Goal: Check status: Check status

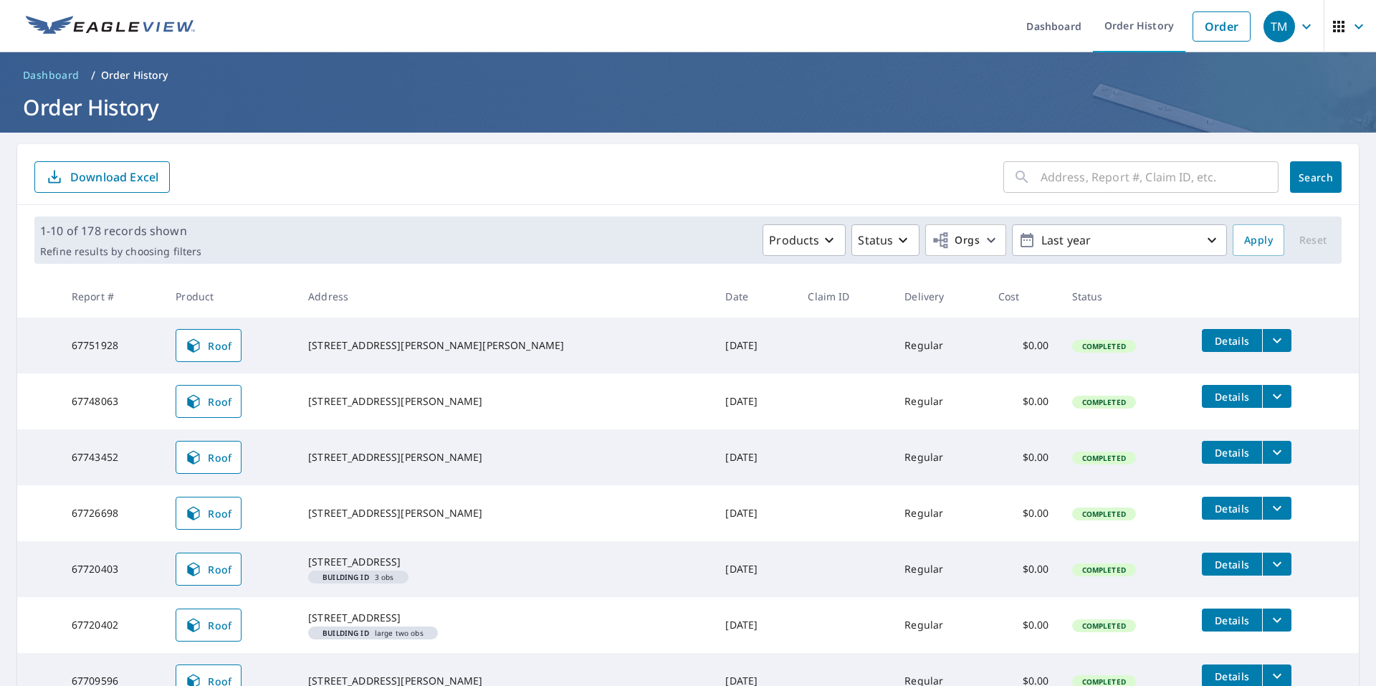
click at [1099, 193] on input "text" at bounding box center [1160, 177] width 238 height 40
type input "6313"
click button "Search" at bounding box center [1316, 177] width 52 height 32
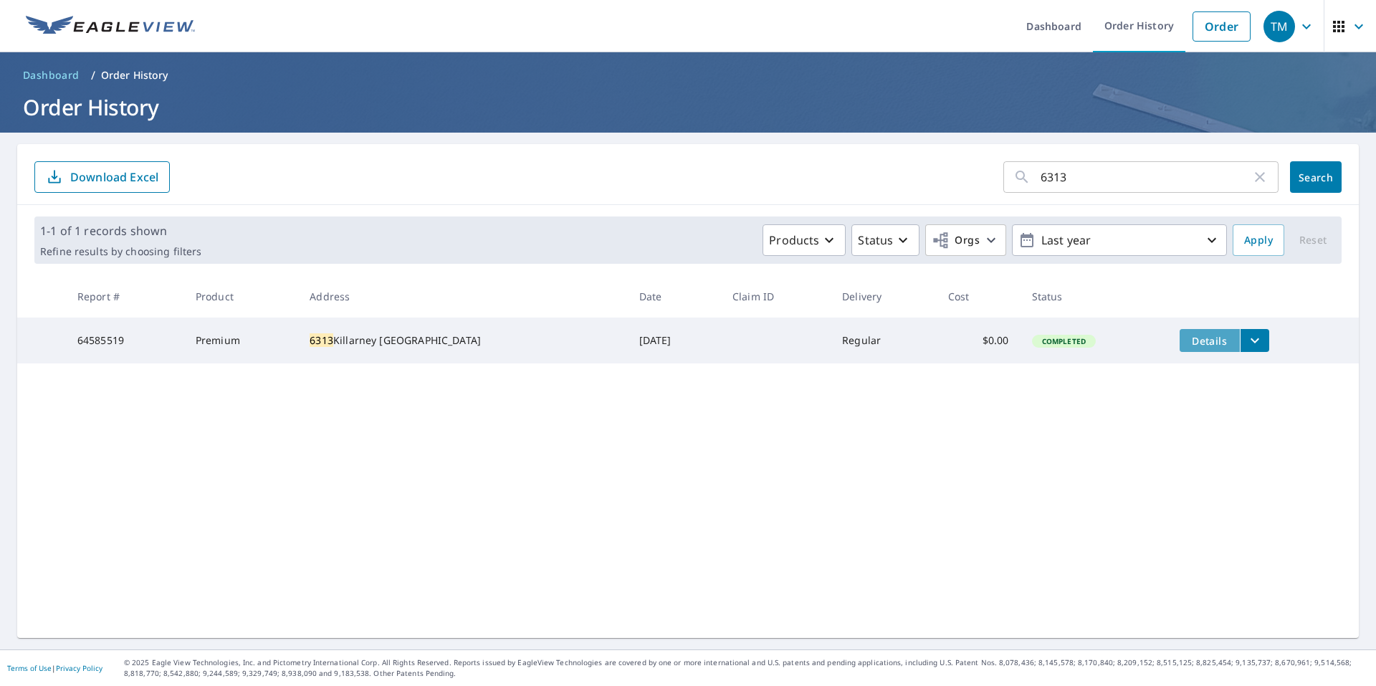
click at [1188, 340] on span "Details" at bounding box center [1209, 341] width 43 height 14
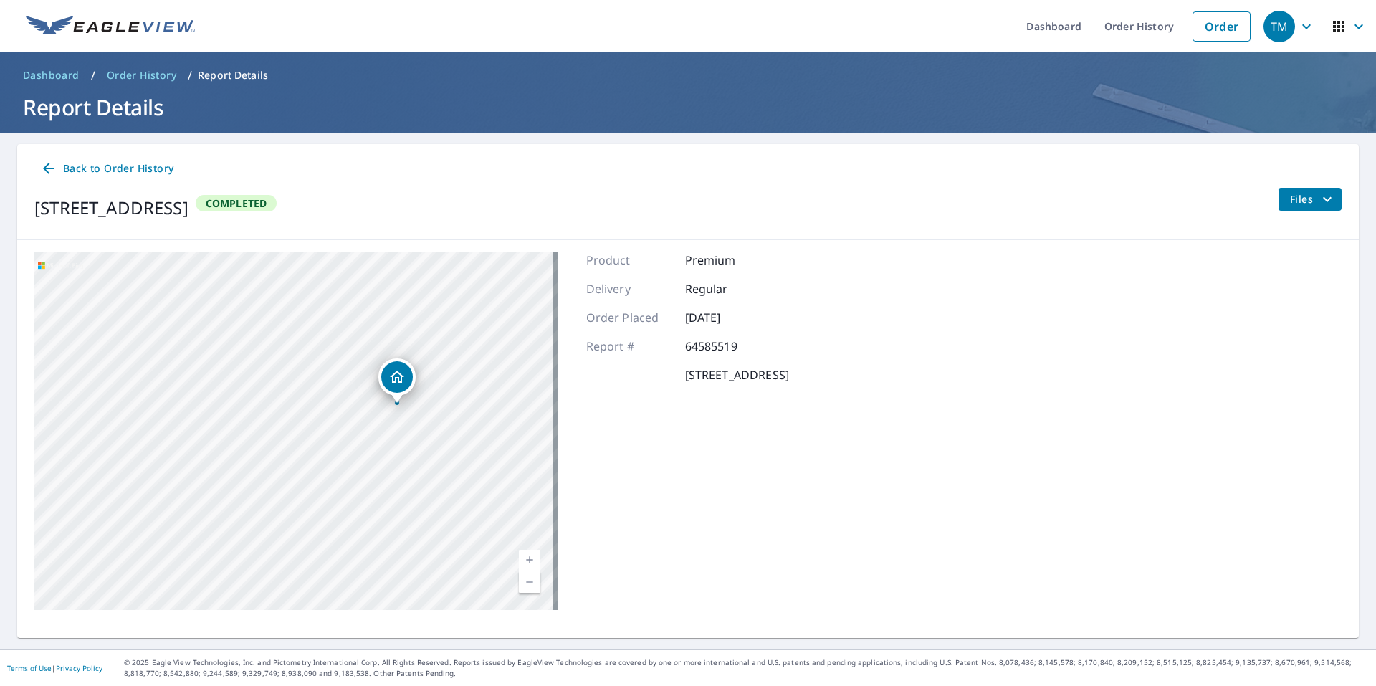
drag, startPoint x: 271, startPoint y: 502, endPoint x: 366, endPoint y: 469, distance: 100.6
click at [362, 479] on div "6313 Killarney Ct Madison Lake, MN 56063" at bounding box center [295, 431] width 523 height 358
drag, startPoint x: 370, startPoint y: 447, endPoint x: 373, endPoint y: 407, distance: 40.2
click at [373, 407] on div "6313 Killarney Ct Madison Lake, MN 56063" at bounding box center [295, 431] width 523 height 358
drag, startPoint x: 367, startPoint y: 446, endPoint x: 364, endPoint y: 476, distance: 30.2
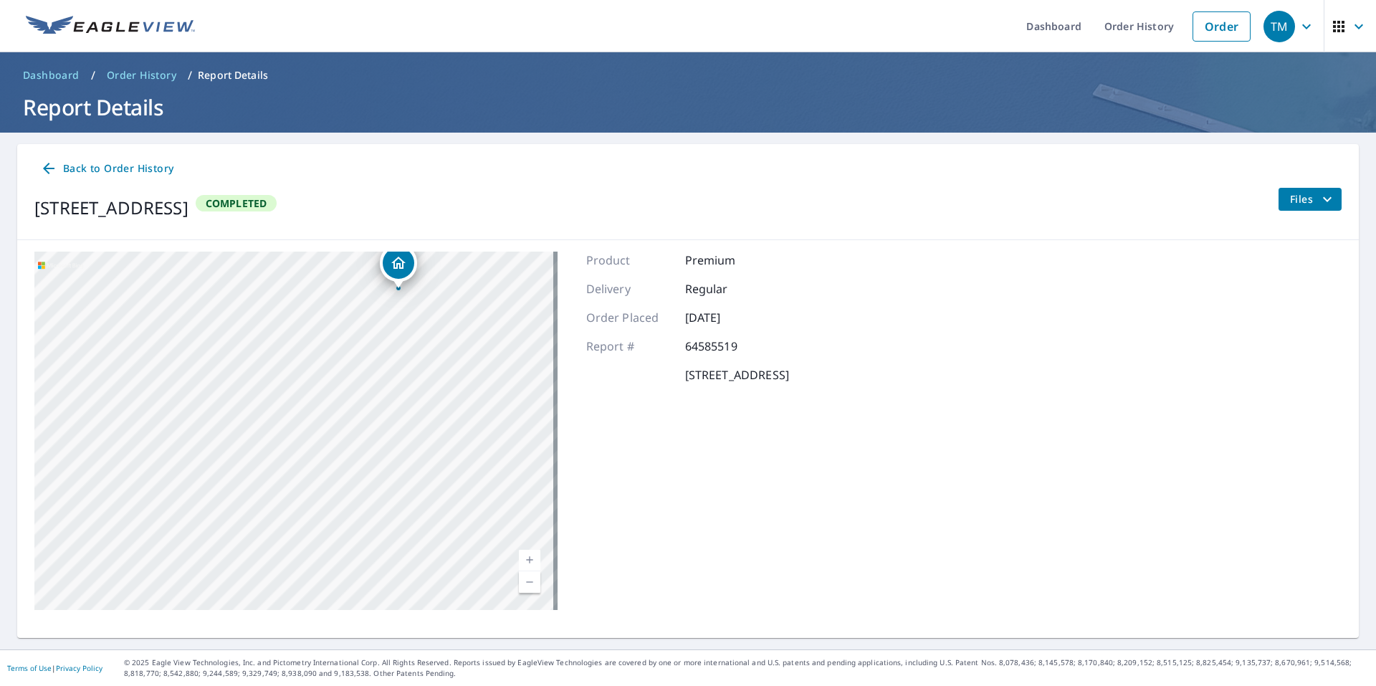
click at [373, 497] on div "6313 Killarney Ct Madison Lake, MN 56063" at bounding box center [295, 431] width 523 height 358
click at [258, 396] on div "6313 Killarney Ct Madison Lake, MN 56063" at bounding box center [295, 431] width 523 height 358
click at [252, 403] on div "6313 Killarney Ct Madison Lake, MN 56063" at bounding box center [295, 431] width 523 height 358
drag, startPoint x: 362, startPoint y: 416, endPoint x: 296, endPoint y: 413, distance: 66.0
click at [299, 416] on div "6313 Killarney Ct Madison Lake, MN 56063" at bounding box center [295, 431] width 523 height 358
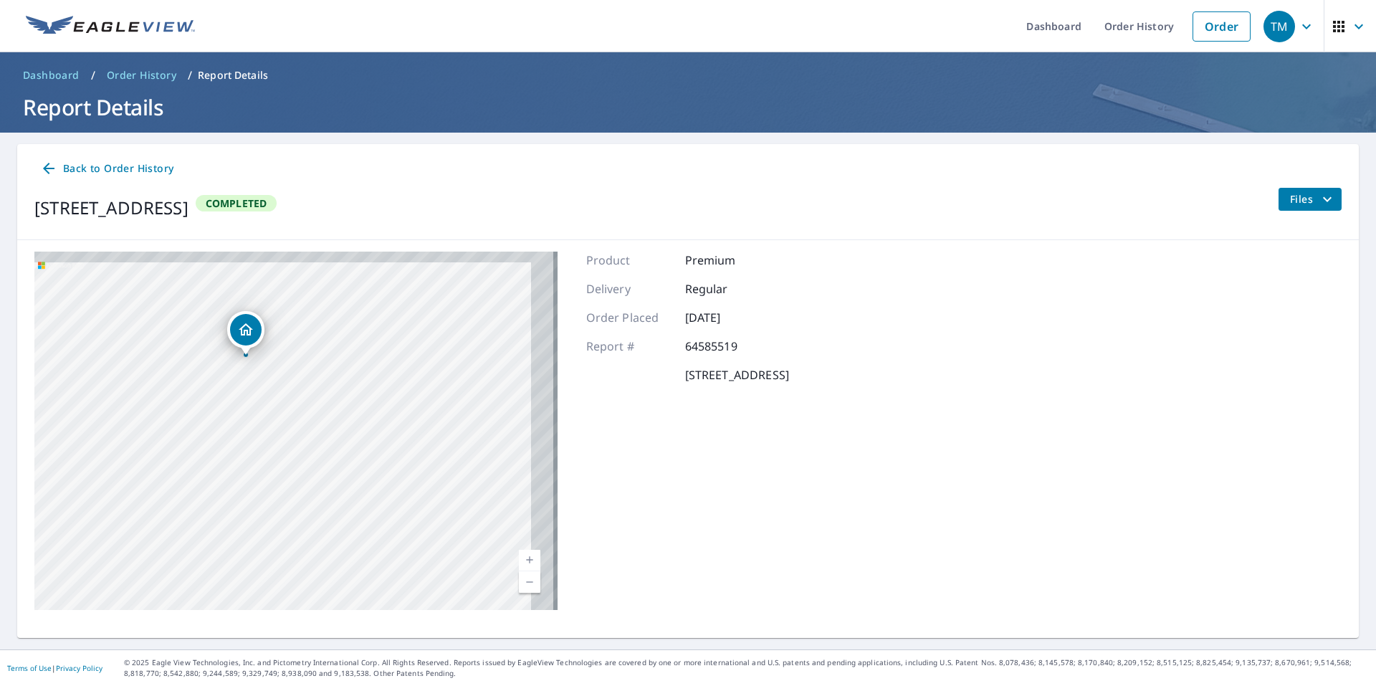
drag, startPoint x: 417, startPoint y: 406, endPoint x: 333, endPoint y: 429, distance: 87.8
click at [336, 434] on div "6313 Killarney Ct Madison Lake, MN 56063" at bounding box center [295, 431] width 523 height 358
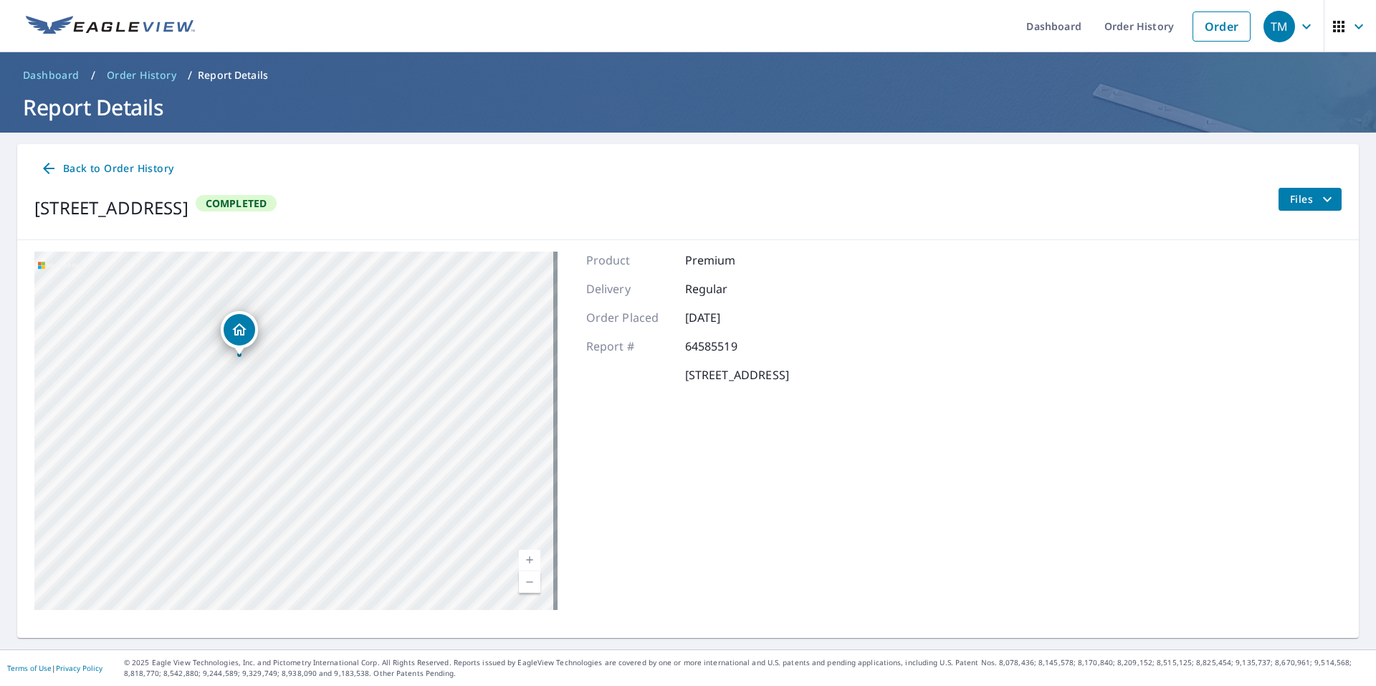
click at [376, 361] on div "6313 Killarney Ct Madison Lake, MN 56063" at bounding box center [295, 431] width 523 height 358
drag, startPoint x: 378, startPoint y: 427, endPoint x: 325, endPoint y: 504, distance: 92.8
click at [325, 504] on div "6313 Killarney Ct Madison Lake, MN 56063" at bounding box center [295, 431] width 523 height 358
click at [1305, 200] on span "Files" at bounding box center [1313, 199] width 46 height 17
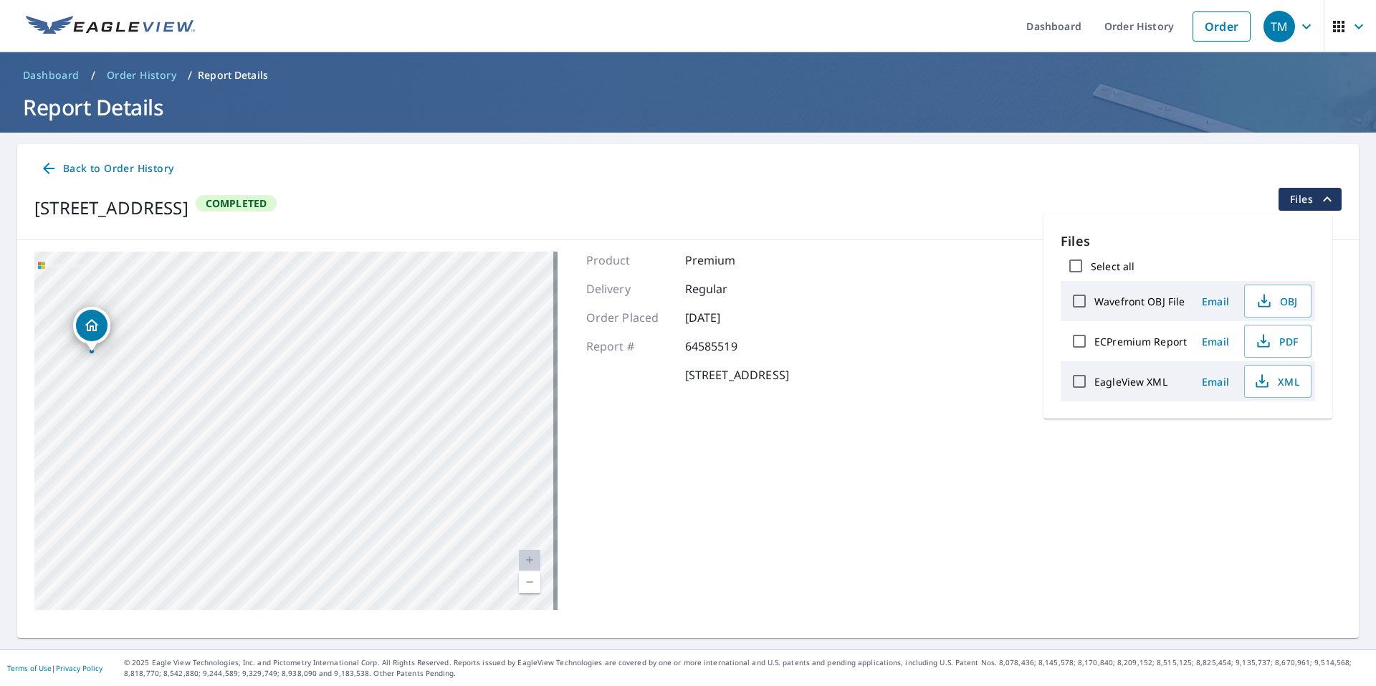
drag, startPoint x: 408, startPoint y: 411, endPoint x: 160, endPoint y: 322, distance: 263.2
click at [160, 322] on div "6313 Killarney Ct Madison Lake, MN 56063" at bounding box center [295, 431] width 523 height 358
drag, startPoint x: 379, startPoint y: 368, endPoint x: 340, endPoint y: 387, distance: 43.6
click at [340, 387] on div "6313 Killarney Ct Madison Lake, MN 56063" at bounding box center [295, 431] width 523 height 358
click at [430, 369] on div "6313 Killarney Ct Madison Lake, MN 56063" at bounding box center [295, 431] width 523 height 358
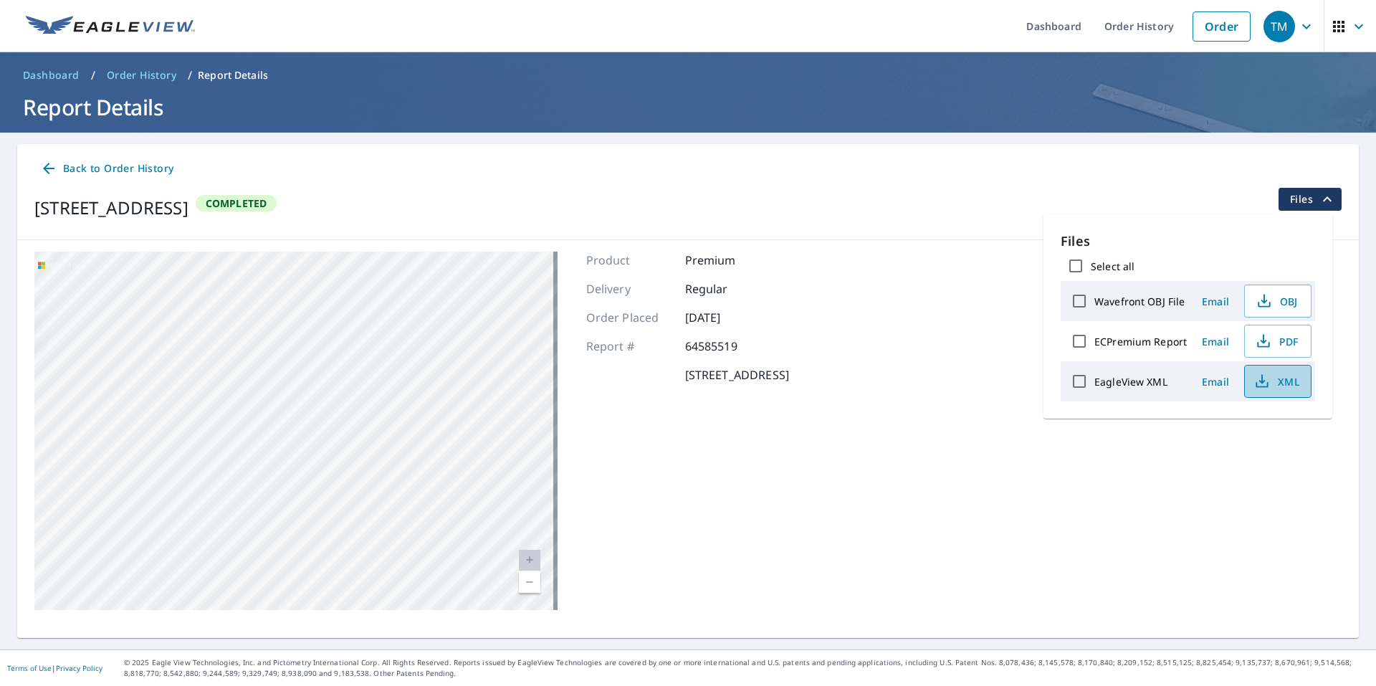
click at [1291, 387] on span "XML" at bounding box center [1276, 381] width 46 height 17
click at [1250, 545] on div "6313 Killarney Ct Madison Lake, MN 56063 Aerial Road A standard road map Aerial…" at bounding box center [688, 430] width 1342 height 381
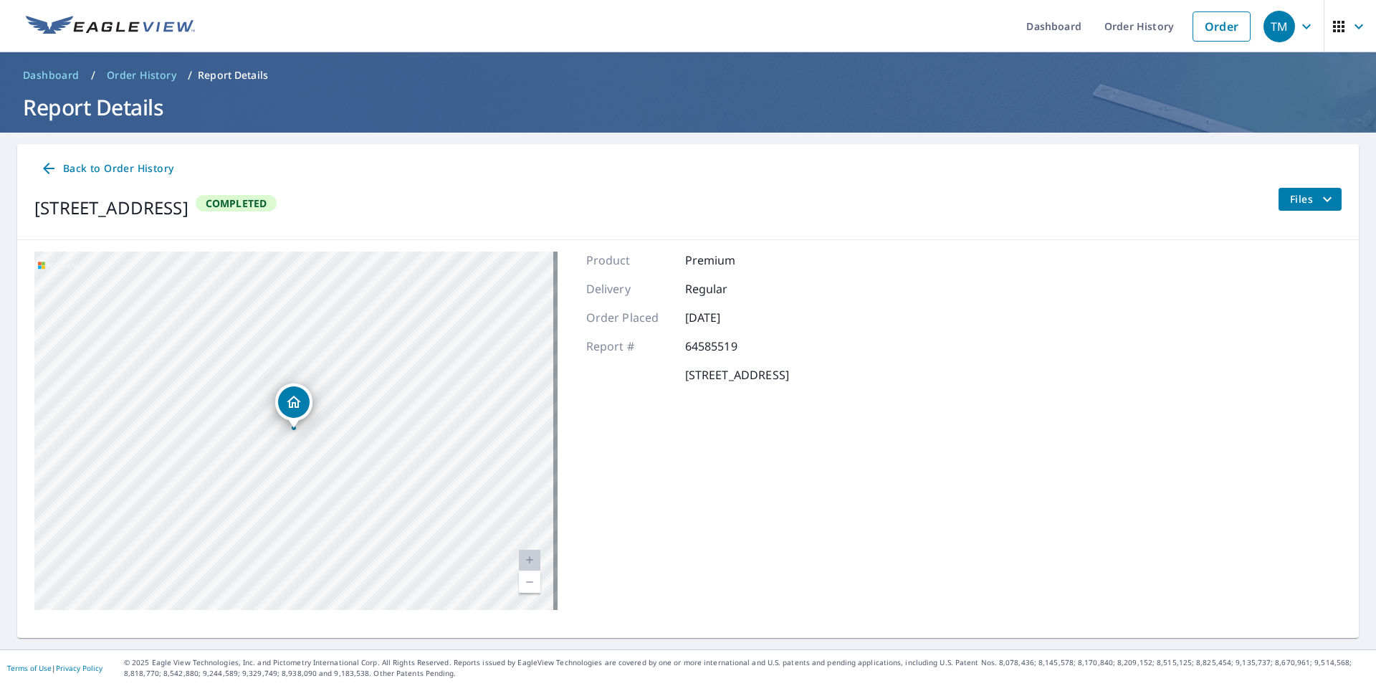
click at [288, 403] on icon "Dropped pin, building 1, Residential property, 6313 Killarney Ct Madison Lake, …" at bounding box center [293, 401] width 17 height 17
click at [237, 397] on icon "Dropped pin, building 1, Residential property, 6313 Killarney Ct Madison Lake, …" at bounding box center [234, 401] width 17 height 17
click at [1304, 199] on span "Files" at bounding box center [1313, 199] width 46 height 17
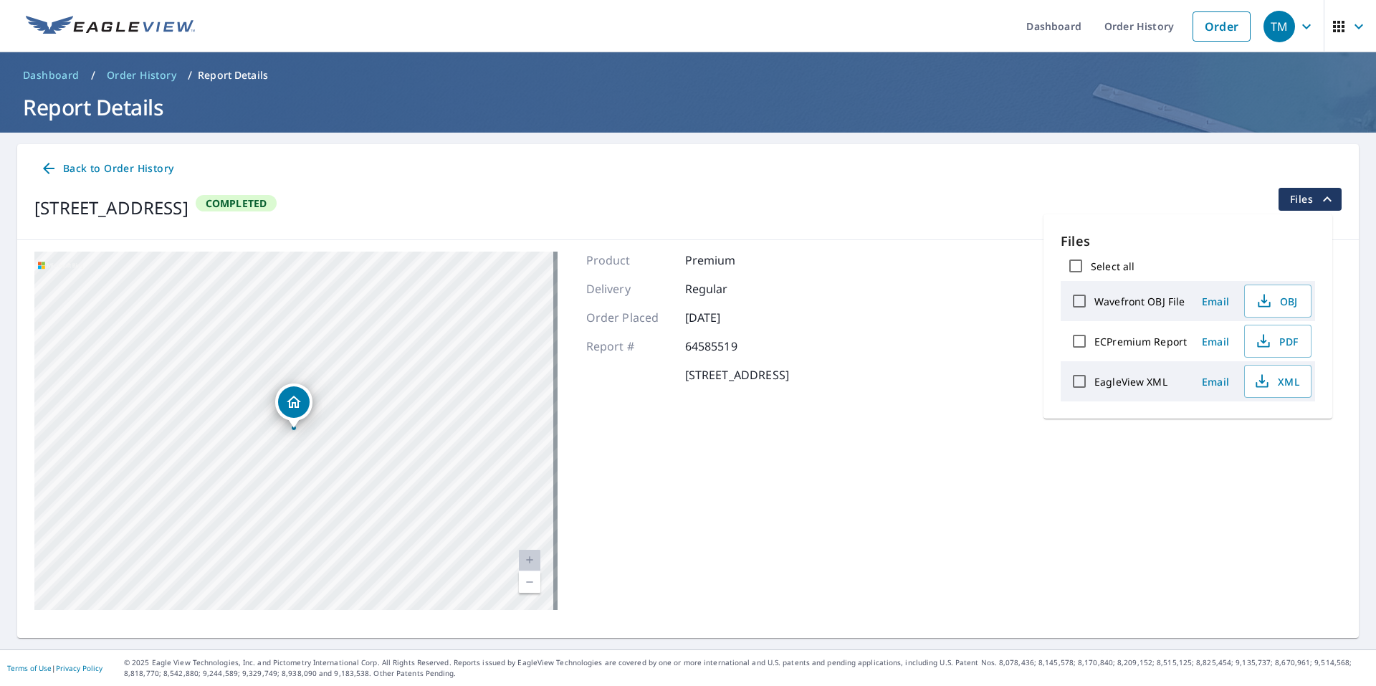
click at [1081, 269] on input "Select all" at bounding box center [1076, 266] width 30 height 30
checkbox input "true"
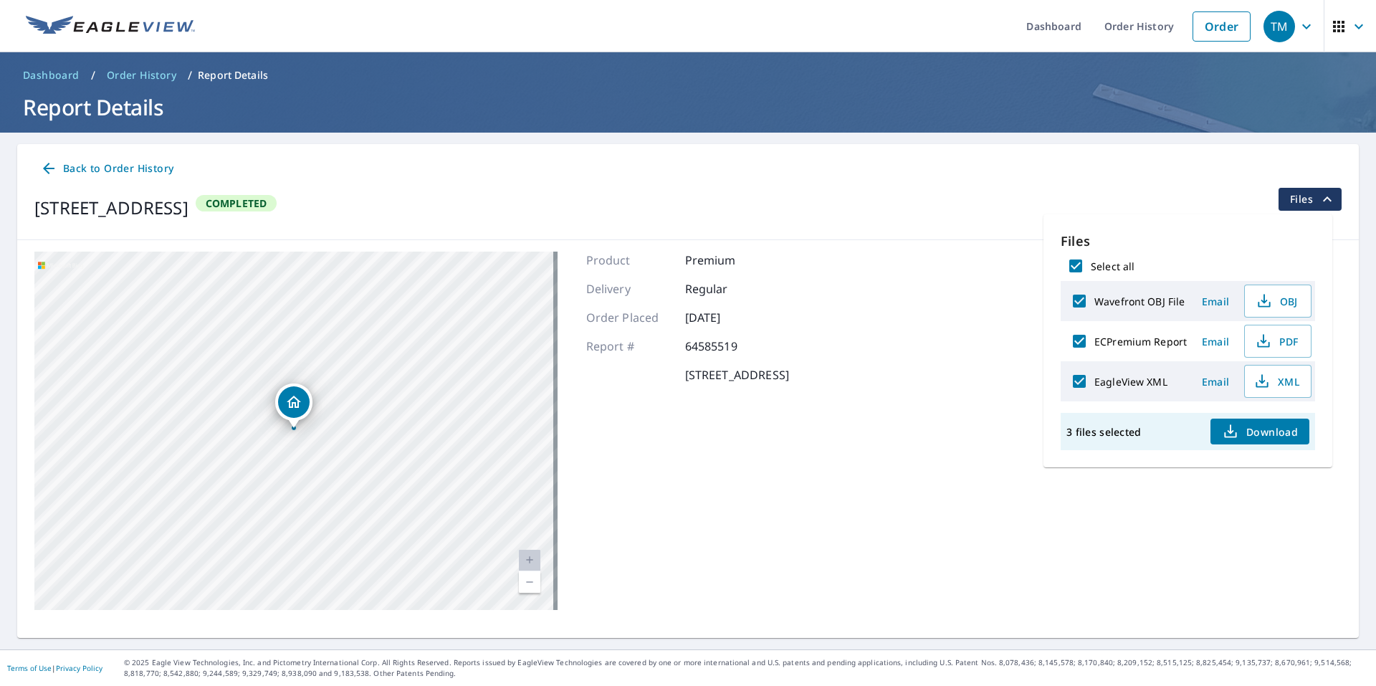
click at [1258, 431] on span "Download" at bounding box center [1260, 431] width 76 height 17
click at [789, 492] on div "Product Premium Delivery Regular Order Placed Apr 11, 2025 Report # 64585519 63…" at bounding box center [687, 431] width 203 height 358
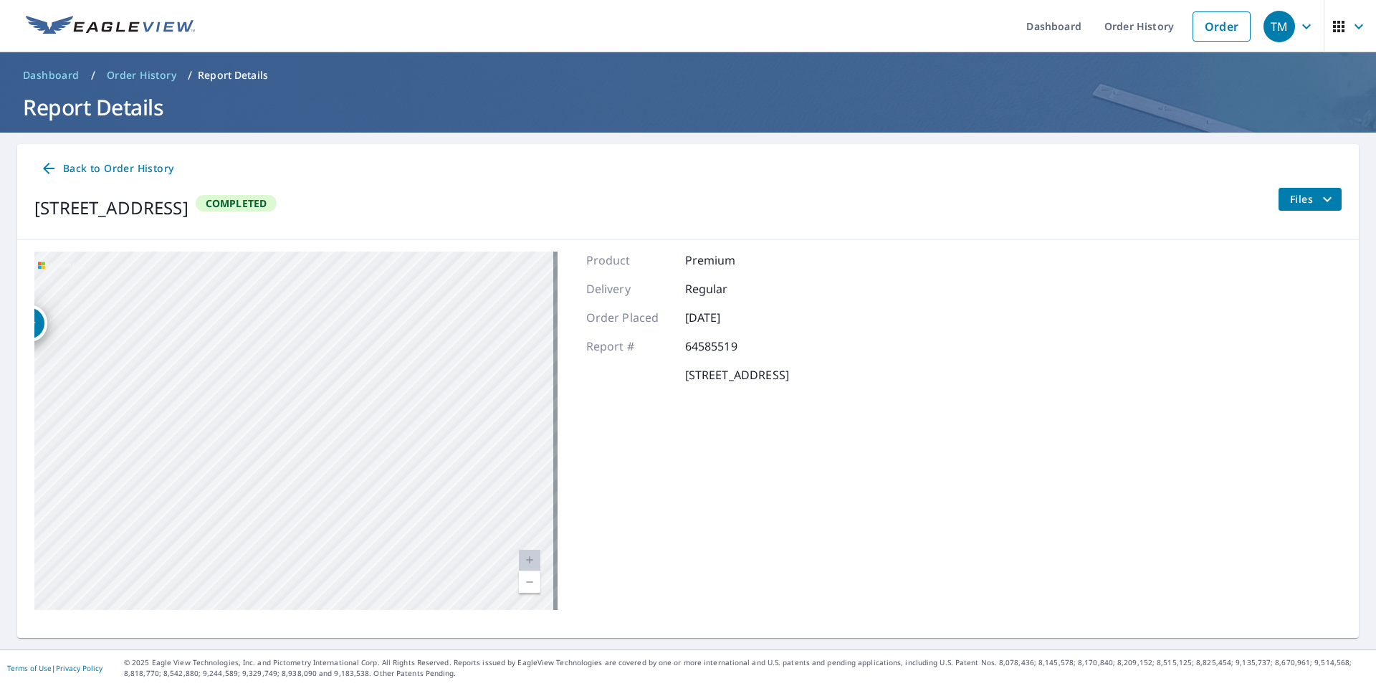
drag, startPoint x: 510, startPoint y: 468, endPoint x: 243, endPoint y: 388, distance: 278.2
click at [240, 388] on div "6313 Killarney Ct Madison Lake, MN 56063" at bounding box center [295, 431] width 523 height 358
drag, startPoint x: 413, startPoint y: 479, endPoint x: 372, endPoint y: 563, distance: 93.3
click at [373, 562] on div "6313 Killarney Ct Madison Lake, MN 56063" at bounding box center [295, 431] width 523 height 358
drag, startPoint x: 449, startPoint y: 365, endPoint x: 462, endPoint y: 414, distance: 50.6
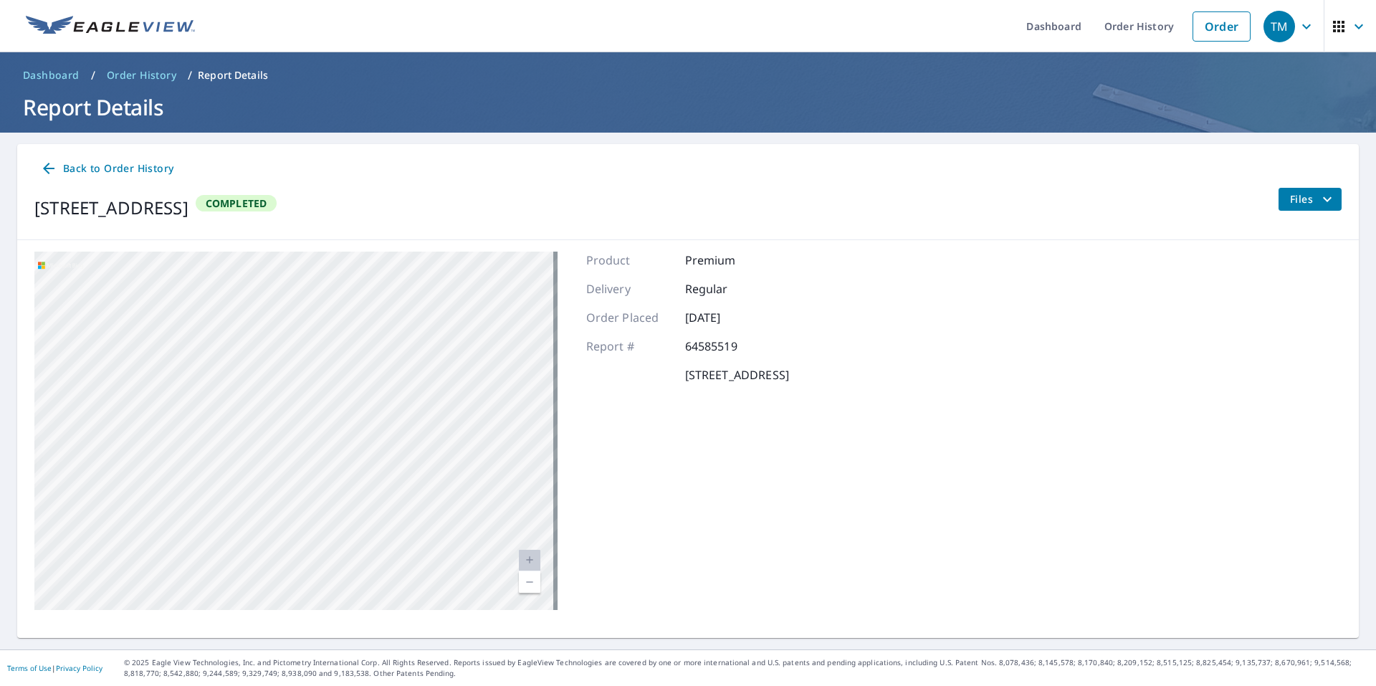
click at [462, 414] on div "6313 Killarney Ct Madison Lake, MN 56063" at bounding box center [295, 431] width 523 height 358
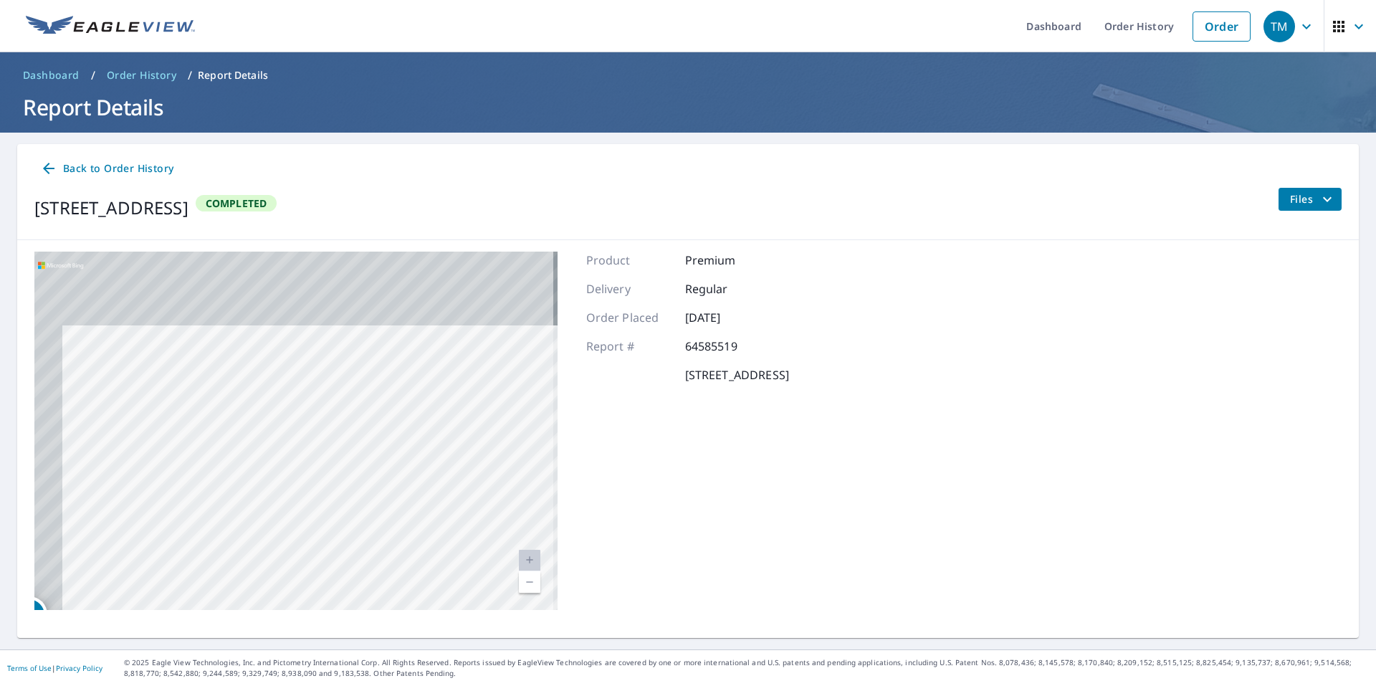
drag, startPoint x: 514, startPoint y: 412, endPoint x: 545, endPoint y: 566, distance: 157.3
click at [545, 566] on div "6313 Killarney Ct Madison Lake, MN 56063" at bounding box center [295, 431] width 523 height 358
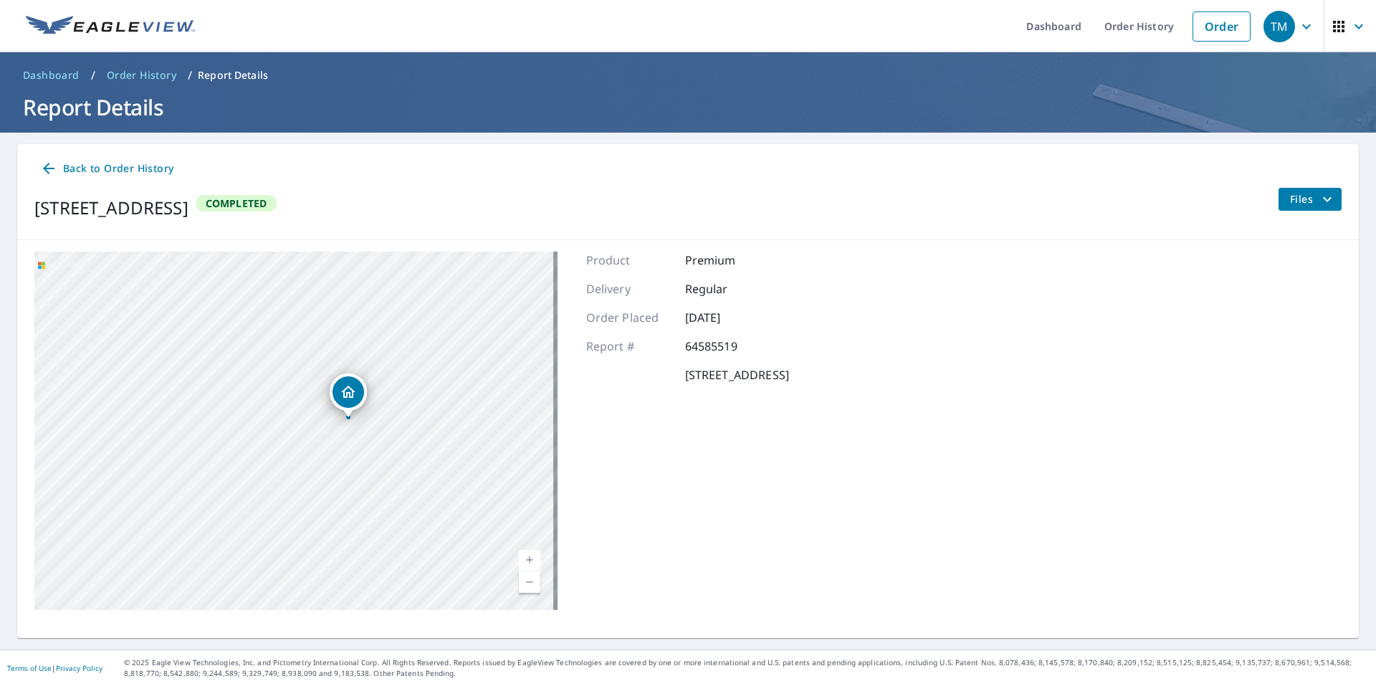
drag, startPoint x: 414, startPoint y: 499, endPoint x: 467, endPoint y: 365, distance: 144.4
click at [467, 366] on div "6313 Killarney Ct Madison Lake, MN 56063" at bounding box center [295, 431] width 523 height 358
drag, startPoint x: 406, startPoint y: 528, endPoint x: 371, endPoint y: 449, distance: 87.0
click at [371, 449] on div "6313 Killarney Ct Madison Lake, MN 56063" at bounding box center [295, 431] width 523 height 358
drag, startPoint x: 359, startPoint y: 507, endPoint x: 352, endPoint y: 447, distance: 60.6
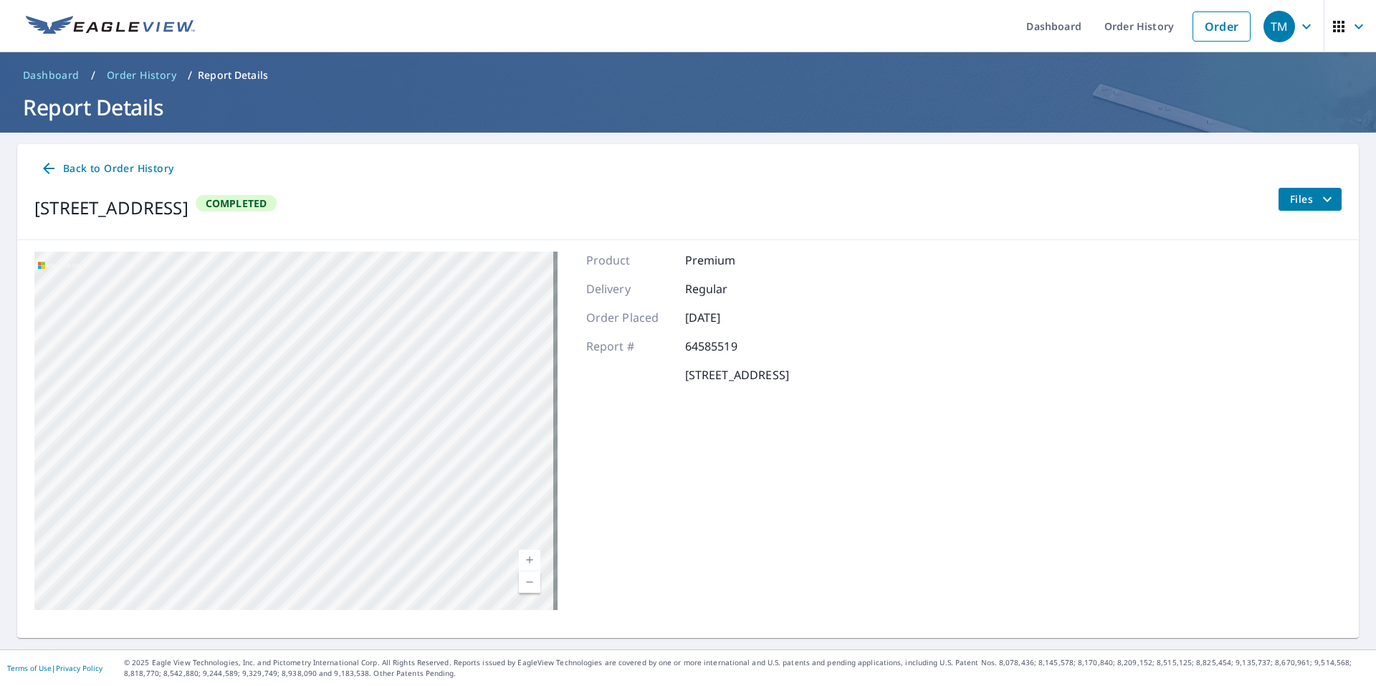
click at [352, 447] on div "6313 Killarney Ct Madison Lake, MN 56063" at bounding box center [295, 431] width 523 height 358
drag, startPoint x: 368, startPoint y: 388, endPoint x: 381, endPoint y: 495, distance: 107.6
click at [381, 495] on div "6313 Killarney Ct Madison Lake, MN 56063" at bounding box center [295, 431] width 523 height 358
drag, startPoint x: 443, startPoint y: 426, endPoint x: 403, endPoint y: 505, distance: 89.1
click at [404, 505] on div "6313 Killarney Ct Madison Lake, MN 56063" at bounding box center [295, 431] width 523 height 358
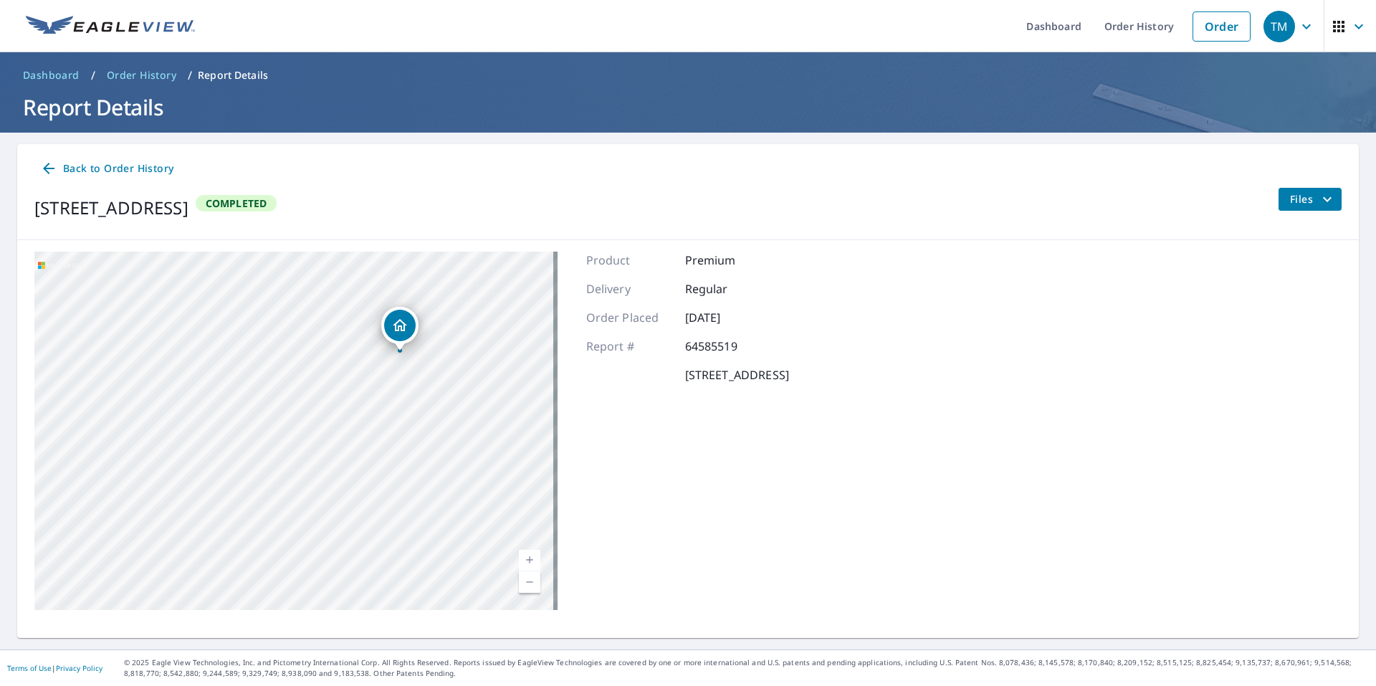
drag, startPoint x: 402, startPoint y: 482, endPoint x: 507, endPoint y: 588, distance: 149.0
click at [507, 588] on div "6313 Killarney Ct Madison Lake, MN 56063" at bounding box center [295, 431] width 523 height 358
click at [419, 345] on icon "Dropped pin, building 1, Residential property, 6313 Killarney Ct Madison Lake, …" at bounding box center [410, 343] width 17 height 17
drag, startPoint x: 1332, startPoint y: 200, endPoint x: 1313, endPoint y: 200, distance: 18.6
click at [1331, 200] on div "Back to Order History 6313 Killarney Ct Madison Lake, MN 56063 Completed Files" at bounding box center [688, 192] width 1342 height 96
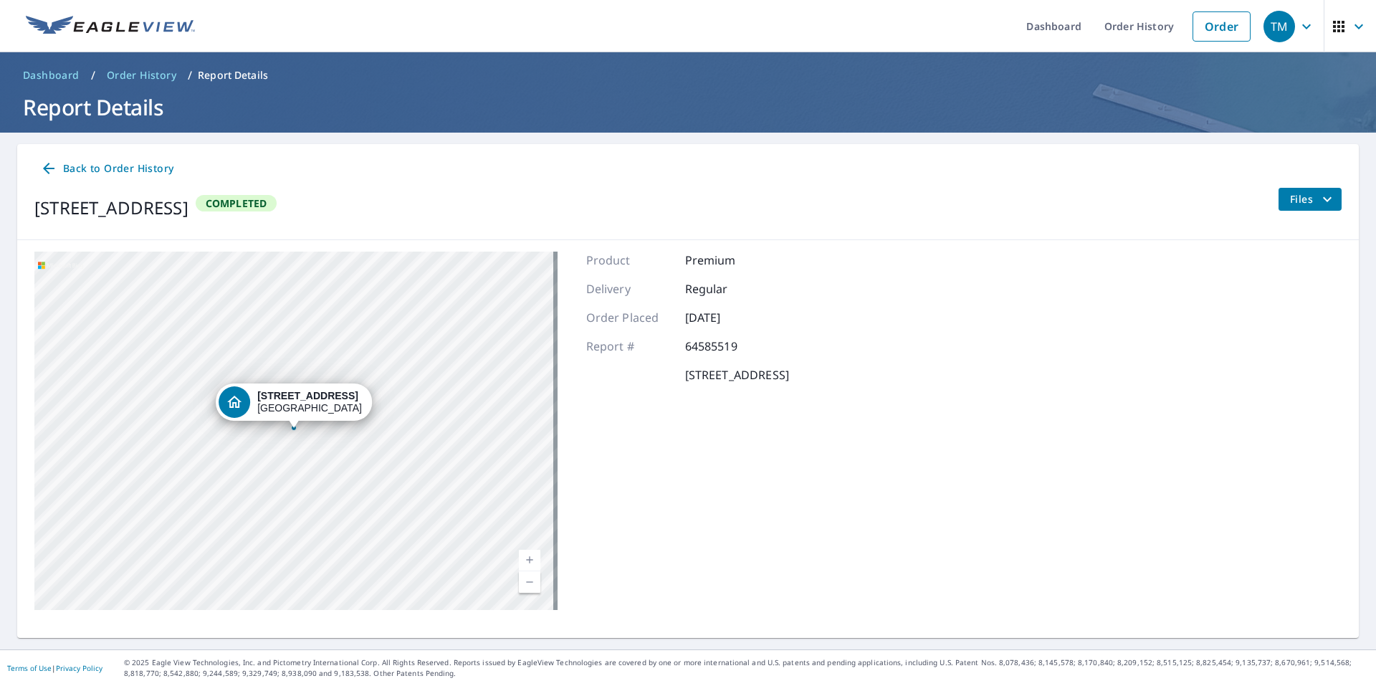
click at [1319, 200] on icon "filesDropdownBtn-64585519" at bounding box center [1327, 199] width 17 height 17
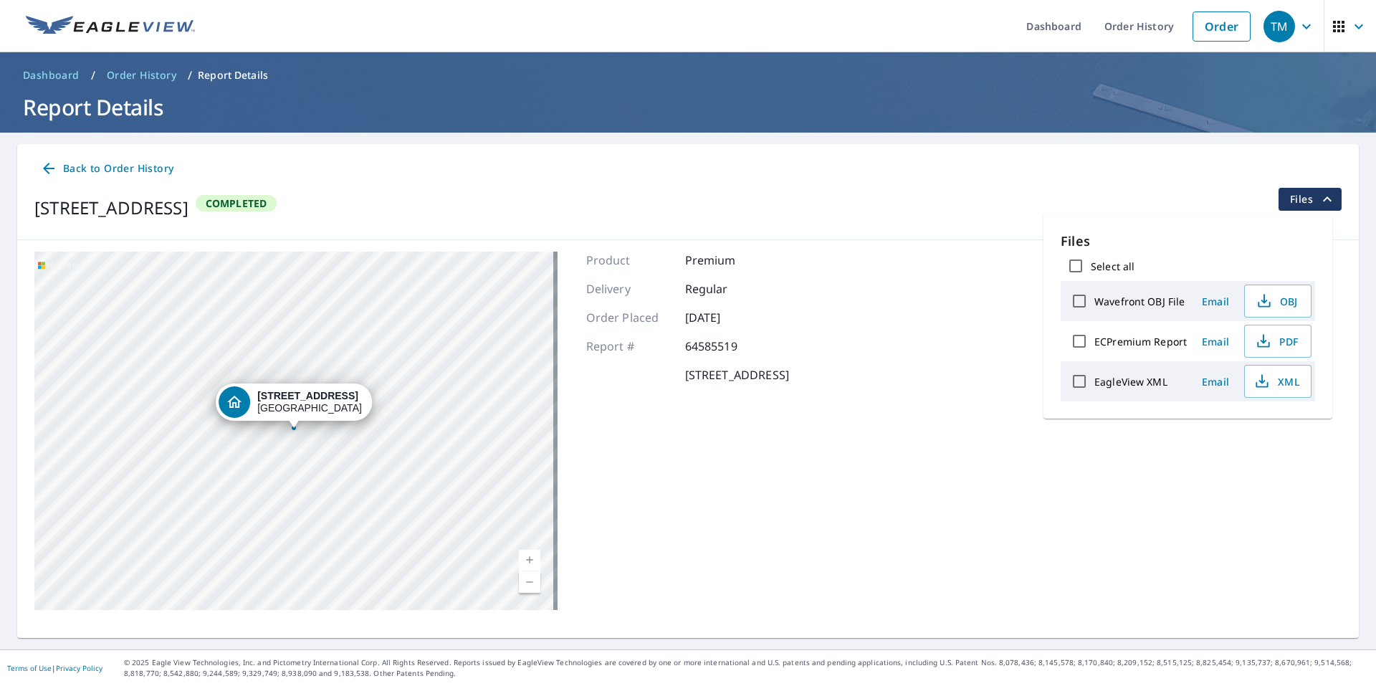
click at [1113, 300] on label "Wavefront OBJ File" at bounding box center [1139, 302] width 90 height 14
click at [1094, 300] on input "Wavefront OBJ File" at bounding box center [1079, 301] width 30 height 30
checkbox input "true"
click at [1112, 526] on div "6313 Killarney Ct Madison Lake, MN 56063 Aerial Road A standard road map Aerial…" at bounding box center [688, 430] width 1342 height 381
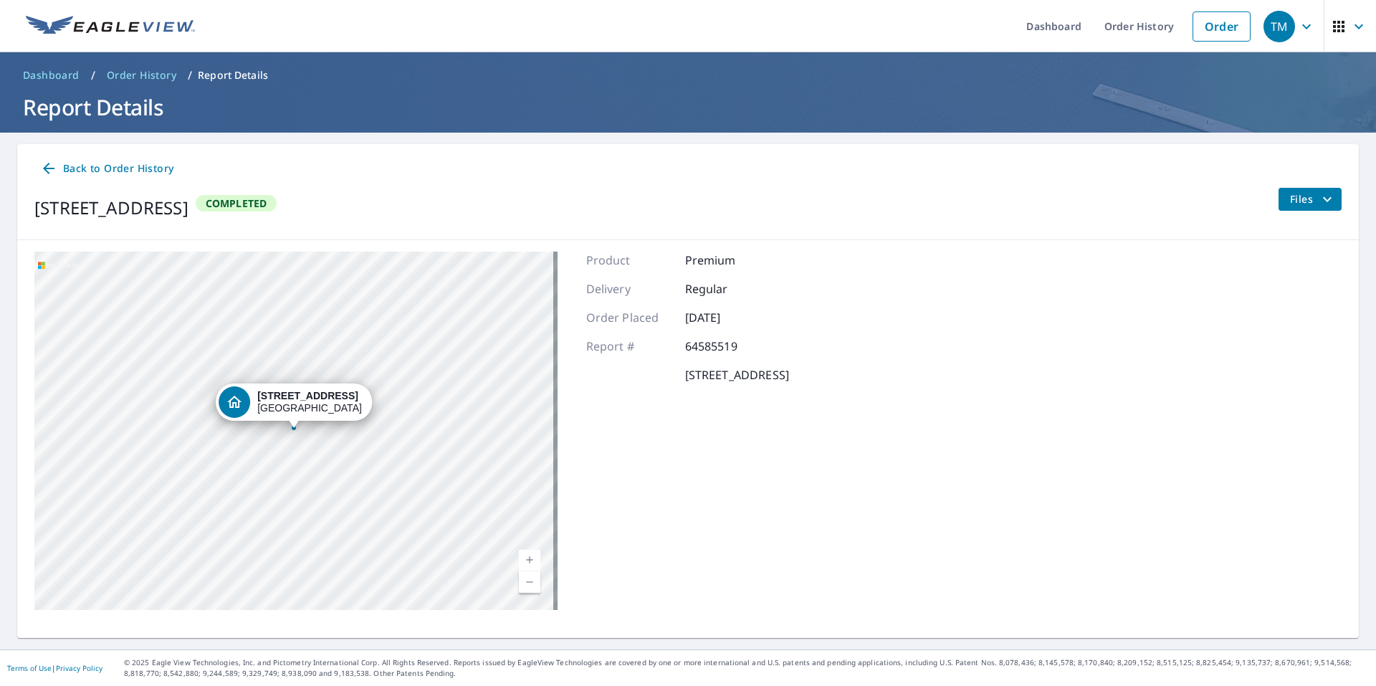
click at [96, 169] on span "Back to Order History" at bounding box center [106, 169] width 133 height 18
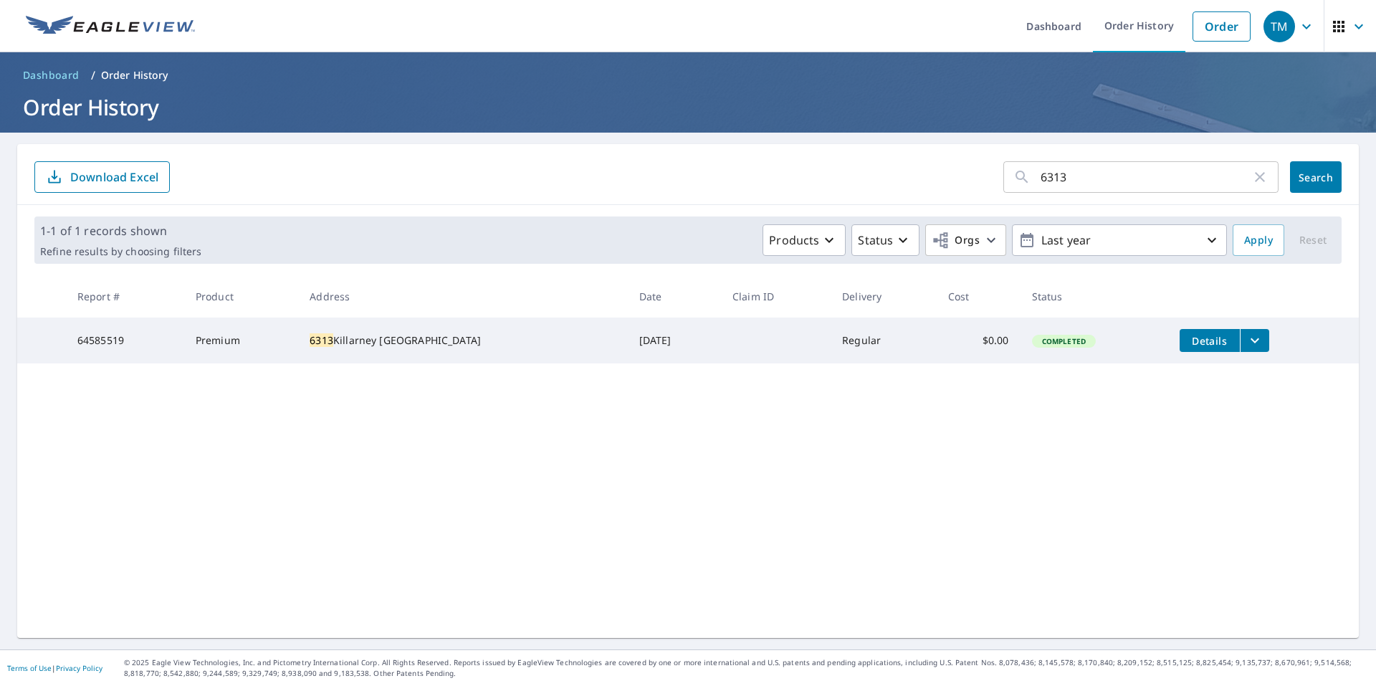
click at [1246, 344] on icon "filesDropdownBtn-64585519" at bounding box center [1254, 340] width 17 height 17
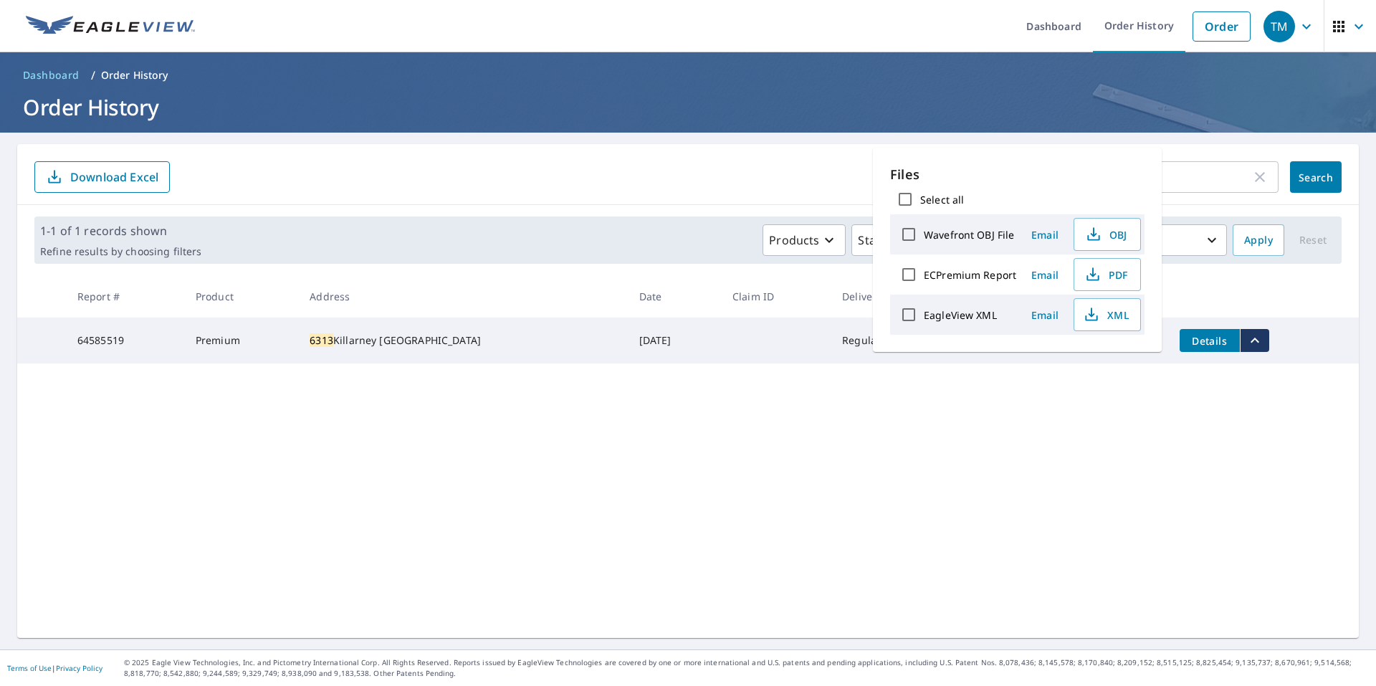
click at [1246, 344] on icon "filesDropdownBtn-64585519" at bounding box center [1254, 340] width 17 height 17
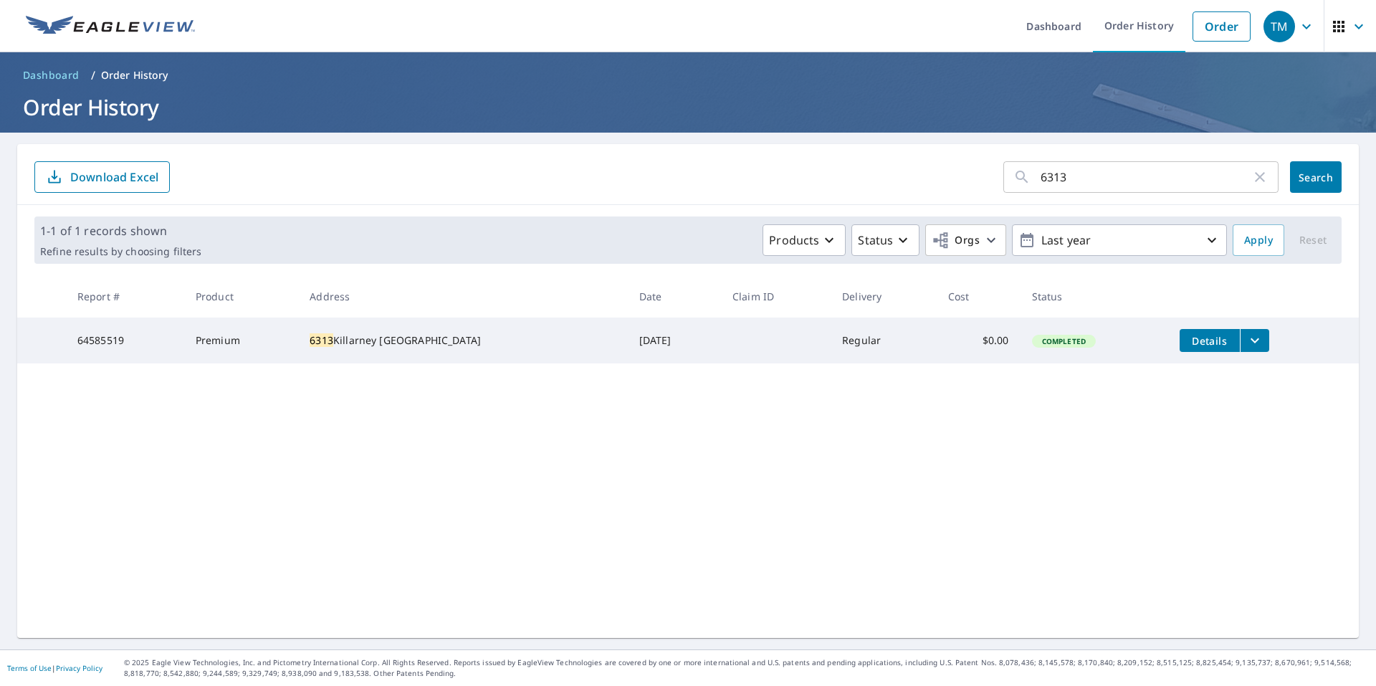
click at [684, 497] on div "6313 ​ Search Download Excel 1-1 of 1 records shown Refine results by choosing …" at bounding box center [688, 391] width 1342 height 494
click at [115, 340] on td "64585519" at bounding box center [125, 340] width 118 height 46
drag, startPoint x: 1053, startPoint y: 182, endPoint x: 950, endPoint y: 184, distance: 103.9
click at [950, 184] on form "6313 ​ Search Download Excel" at bounding box center [687, 177] width 1307 height 32
type input "3"
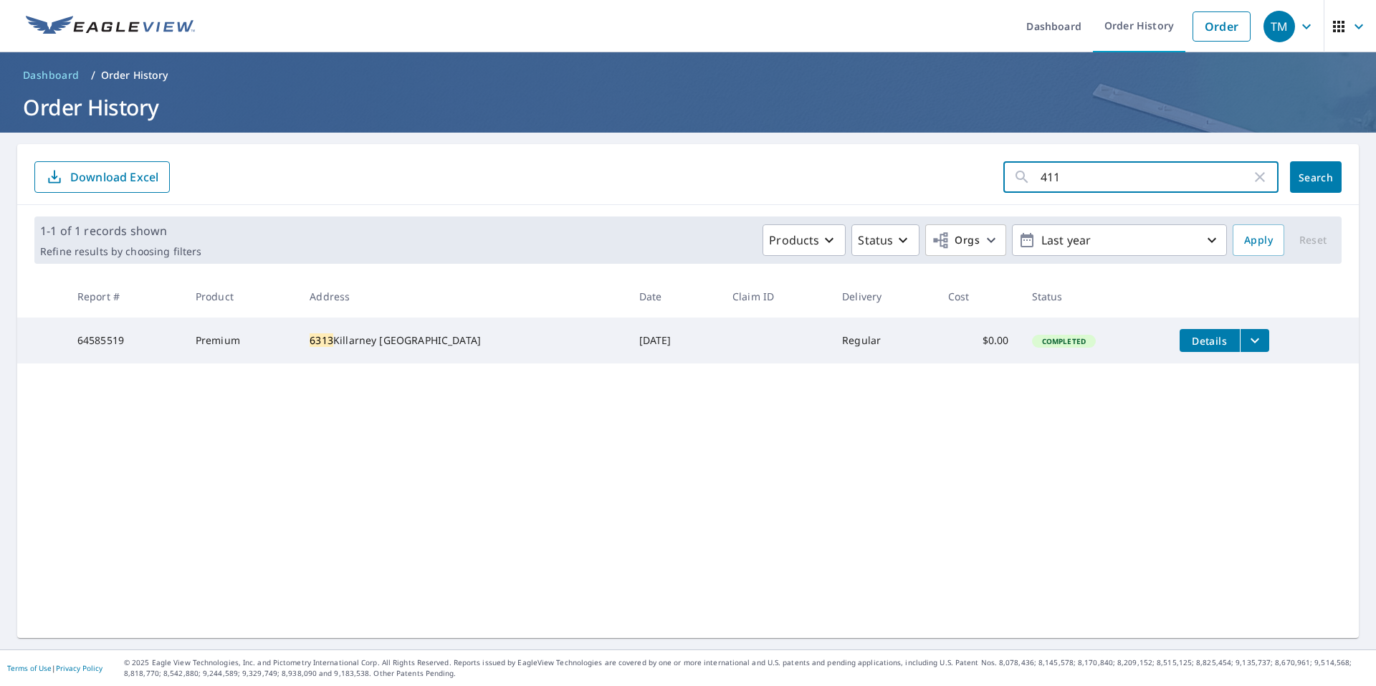
type input "4115"
click button "Search" at bounding box center [1316, 177] width 52 height 32
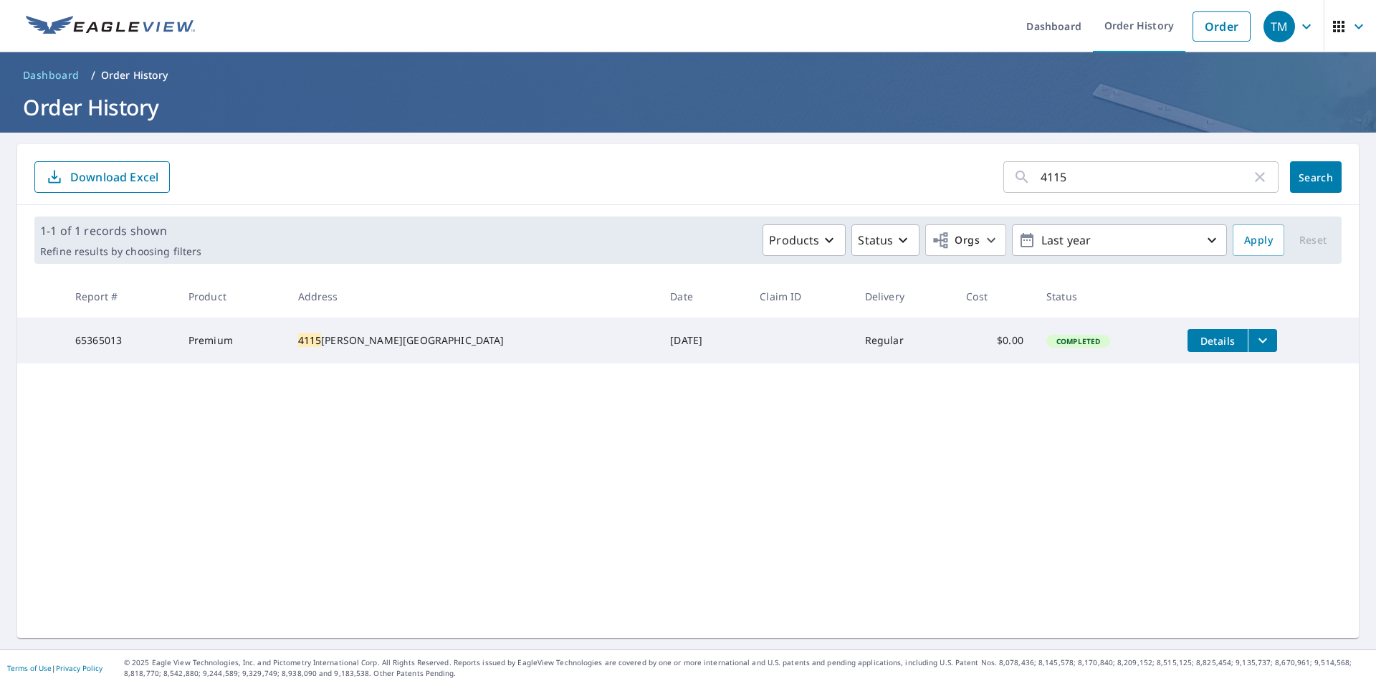
click at [993, 336] on td "$0.00" at bounding box center [995, 340] width 80 height 46
click at [1210, 334] on span "Details" at bounding box center [1217, 341] width 43 height 14
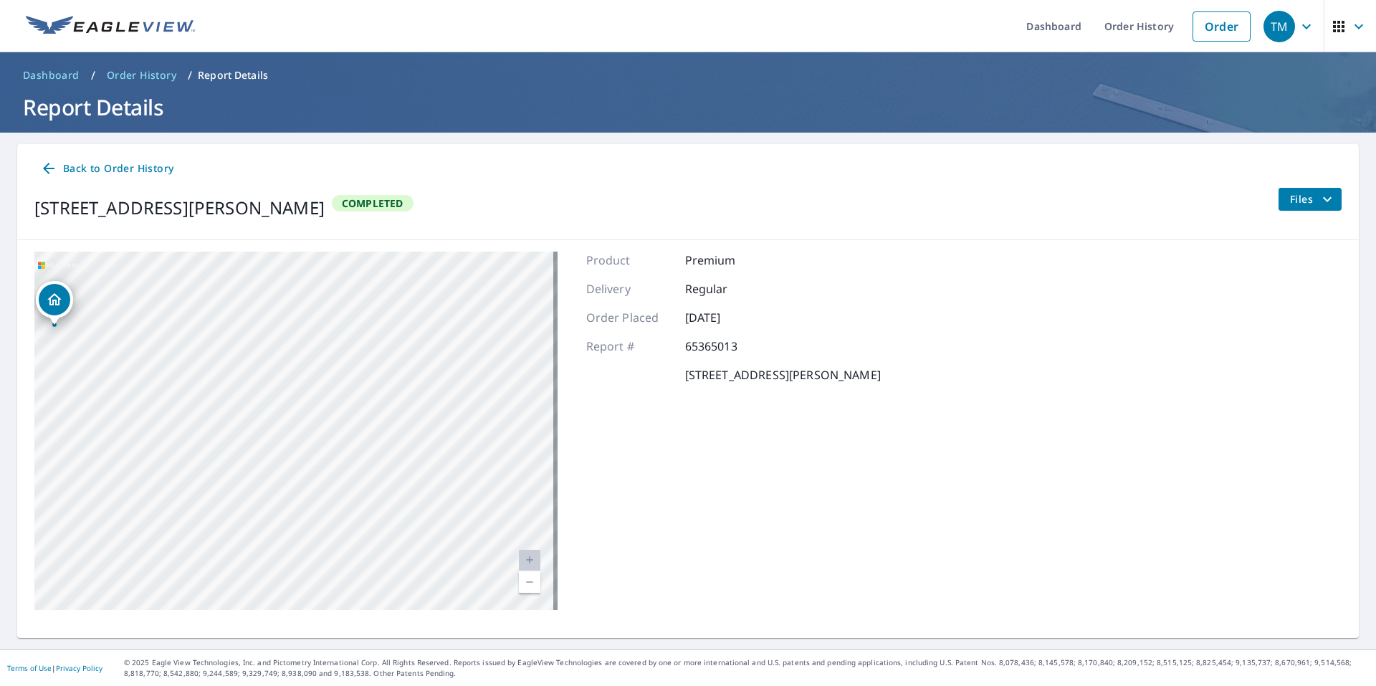
drag, startPoint x: 451, startPoint y: 393, endPoint x: 364, endPoint y: 509, distance: 145.3
click at [365, 509] on div "6313 Killarney Ct Madison Lake, MN 56063" at bounding box center [295, 431] width 523 height 358
click at [399, 449] on div "6313 Killarney Ct Madison Lake, MN 56063" at bounding box center [295, 431] width 523 height 358
drag, startPoint x: 302, startPoint y: 451, endPoint x: 348, endPoint y: 459, distance: 46.4
click at [347, 459] on div "6313 Killarney Ct Madison Lake, MN 56063" at bounding box center [295, 431] width 523 height 358
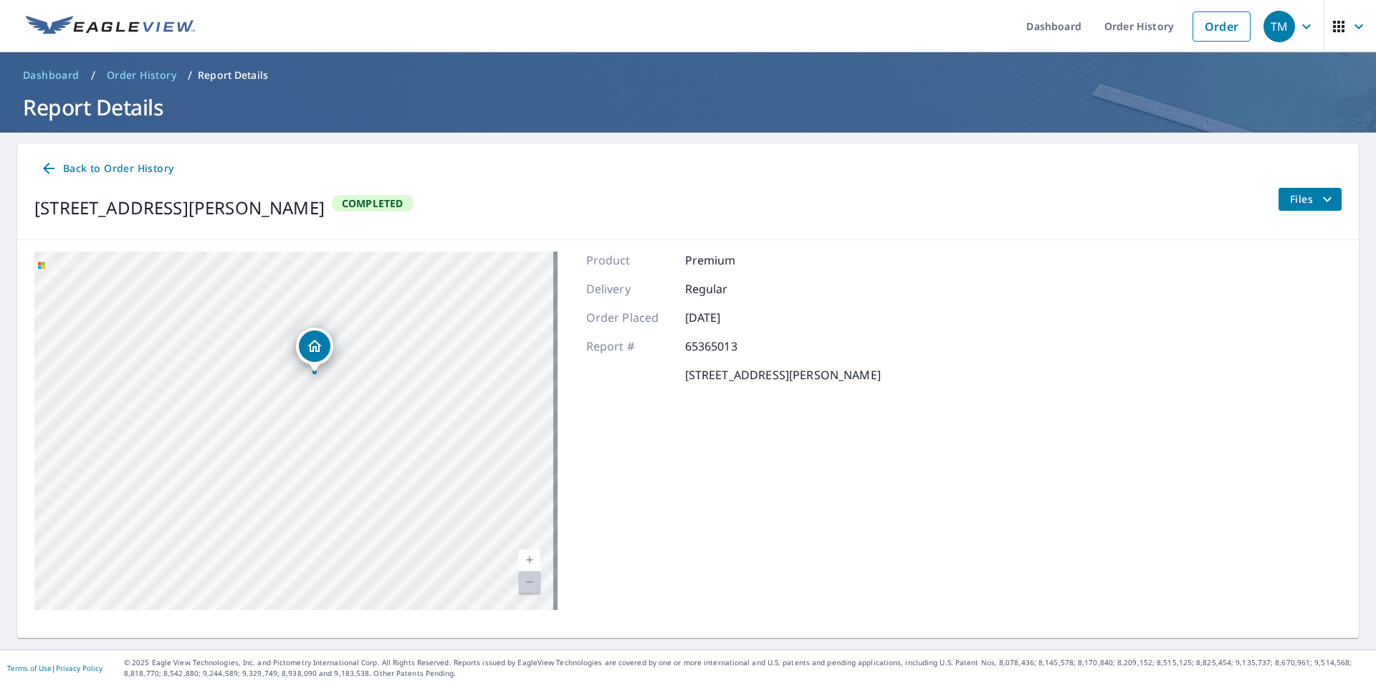
click at [141, 177] on span "Back to Order History" at bounding box center [106, 169] width 133 height 18
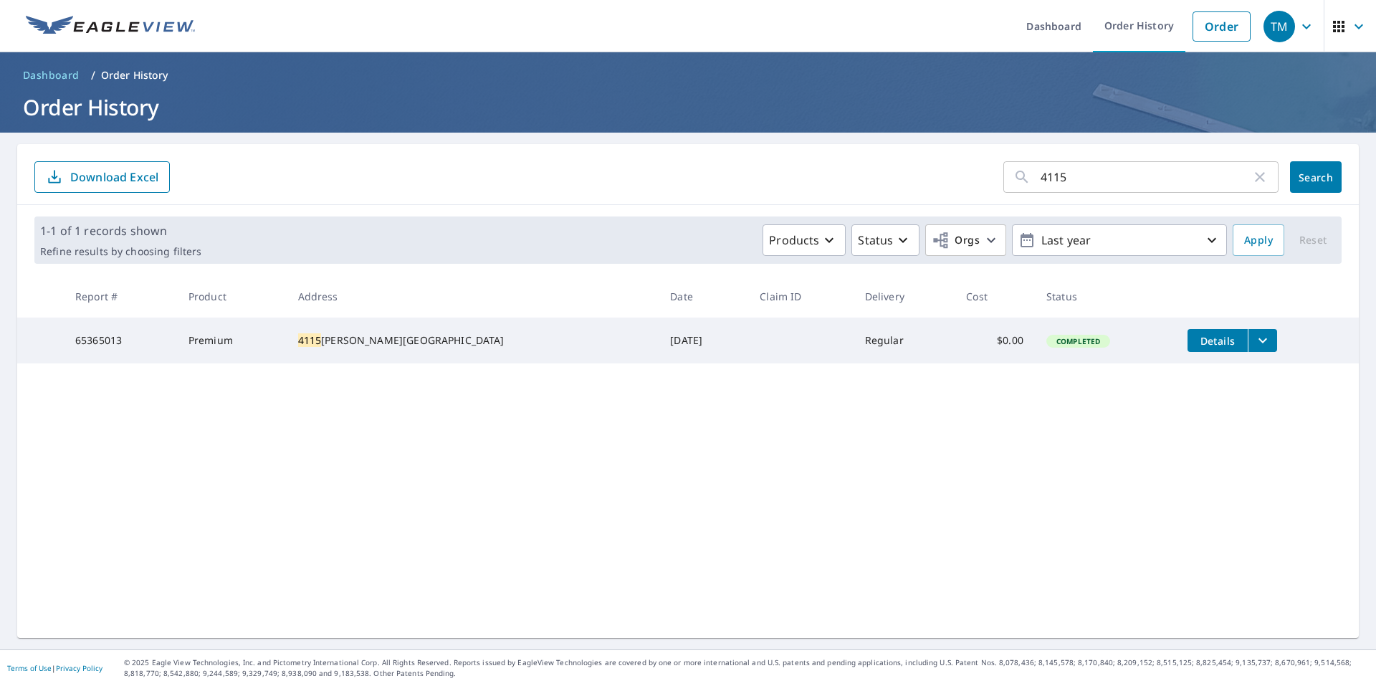
click at [1198, 338] on span "Details" at bounding box center [1217, 341] width 43 height 14
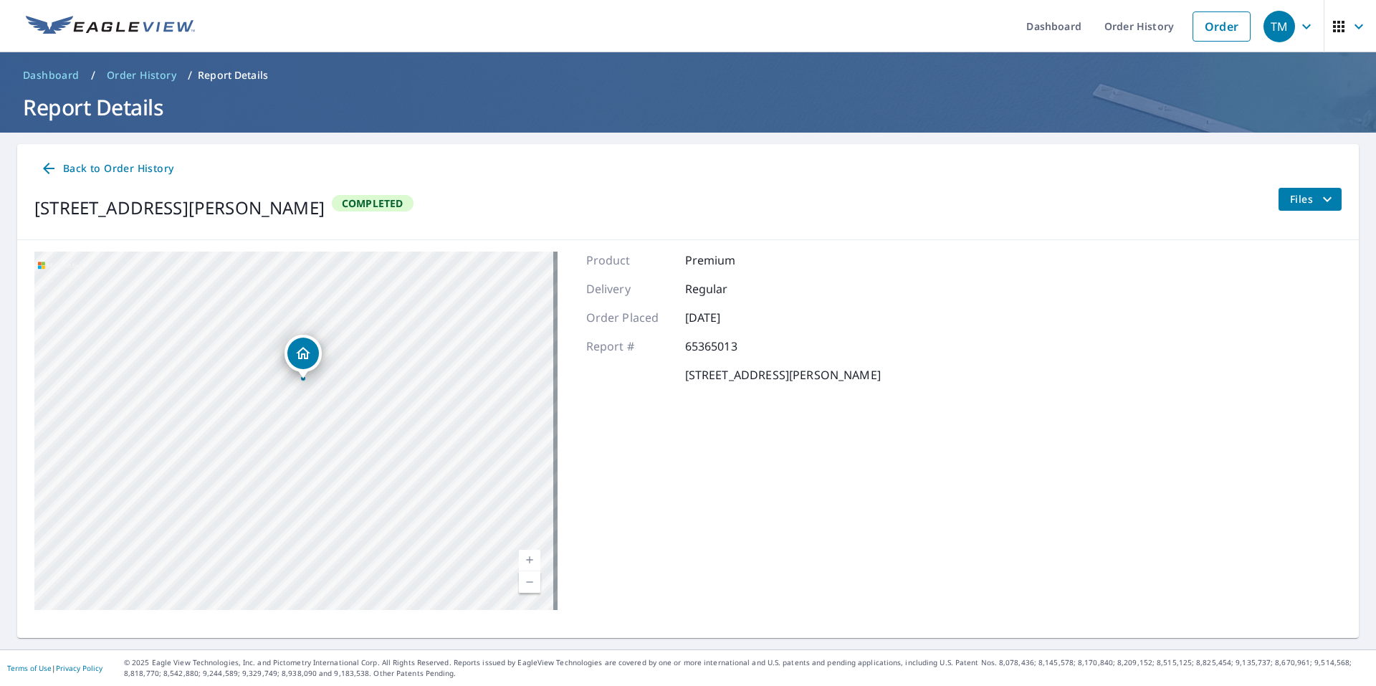
drag, startPoint x: 164, startPoint y: 455, endPoint x: 215, endPoint y: 511, distance: 75.6
click at [214, 511] on div "4115 Leber Ln Minneapolis, MN 55422" at bounding box center [295, 431] width 523 height 358
drag, startPoint x: 305, startPoint y: 454, endPoint x: 347, endPoint y: 489, distance: 54.9
click at [347, 489] on div "4115 Leber Ln Minneapolis, MN 55422" at bounding box center [295, 431] width 523 height 358
drag, startPoint x: 343, startPoint y: 444, endPoint x: 381, endPoint y: 354, distance: 97.0
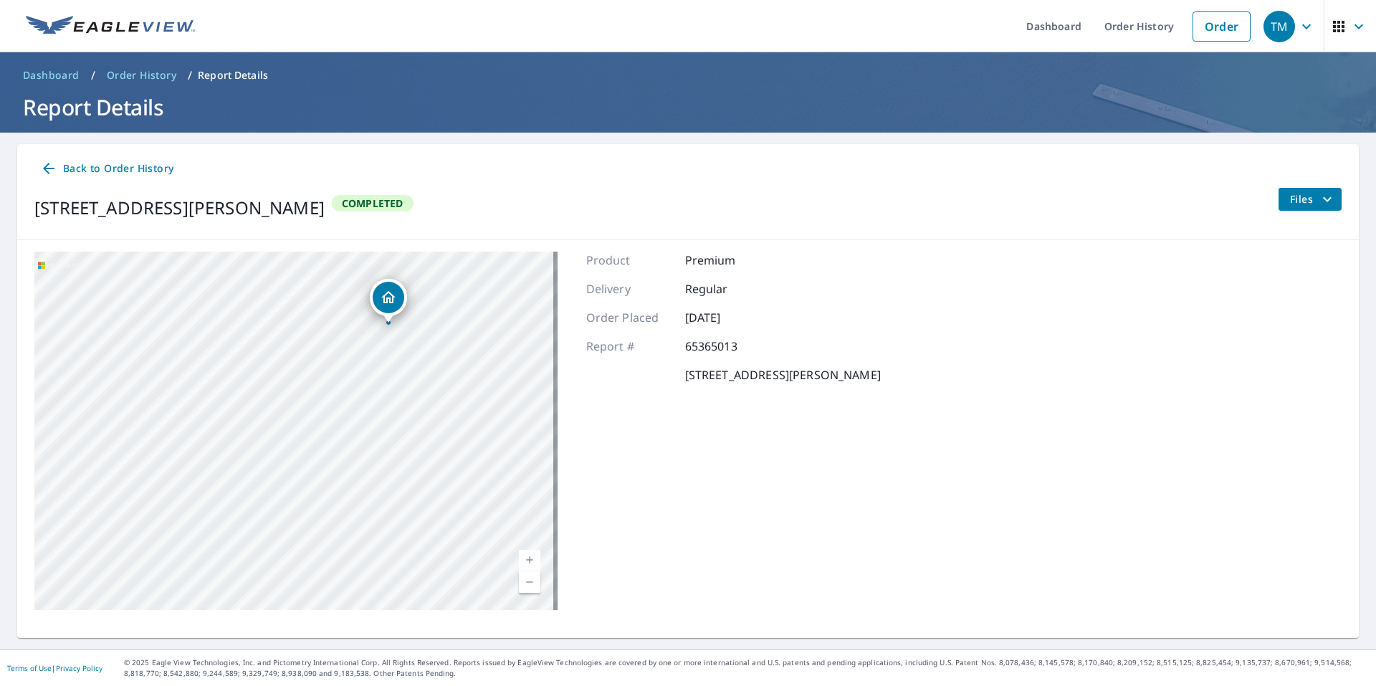
click at [381, 354] on div "4115 Leber Ln Minneapolis, MN 55422" at bounding box center [295, 431] width 523 height 358
click at [195, 478] on div "4115 Leber Ln Minneapolis, MN 55422" at bounding box center [295, 431] width 523 height 358
drag, startPoint x: 339, startPoint y: 483, endPoint x: 471, endPoint y: 475, distance: 132.1
click at [467, 475] on div "4115 Leber Ln Minneapolis, MN 55422" at bounding box center [295, 431] width 523 height 358
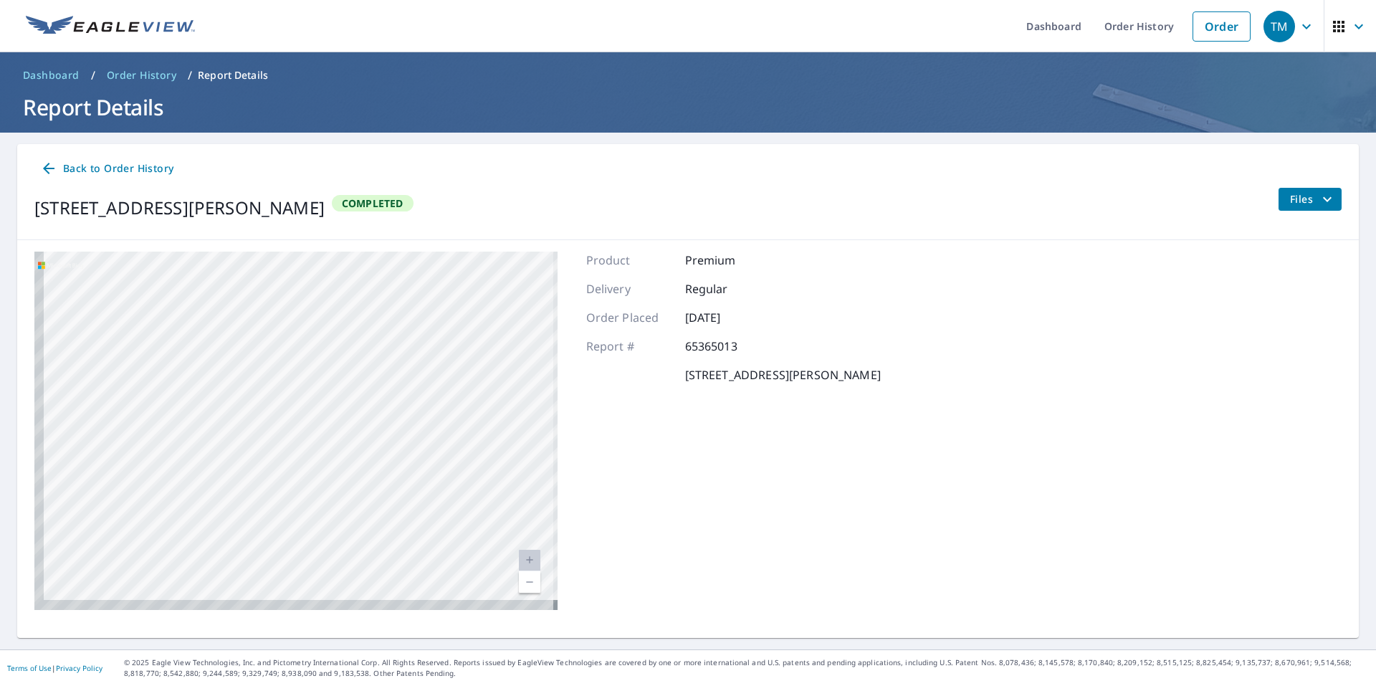
drag, startPoint x: 347, startPoint y: 489, endPoint x: 383, endPoint y: 459, distance: 47.3
click at [383, 459] on div "4115 Leber Ln Minneapolis, MN 55422" at bounding box center [295, 431] width 523 height 358
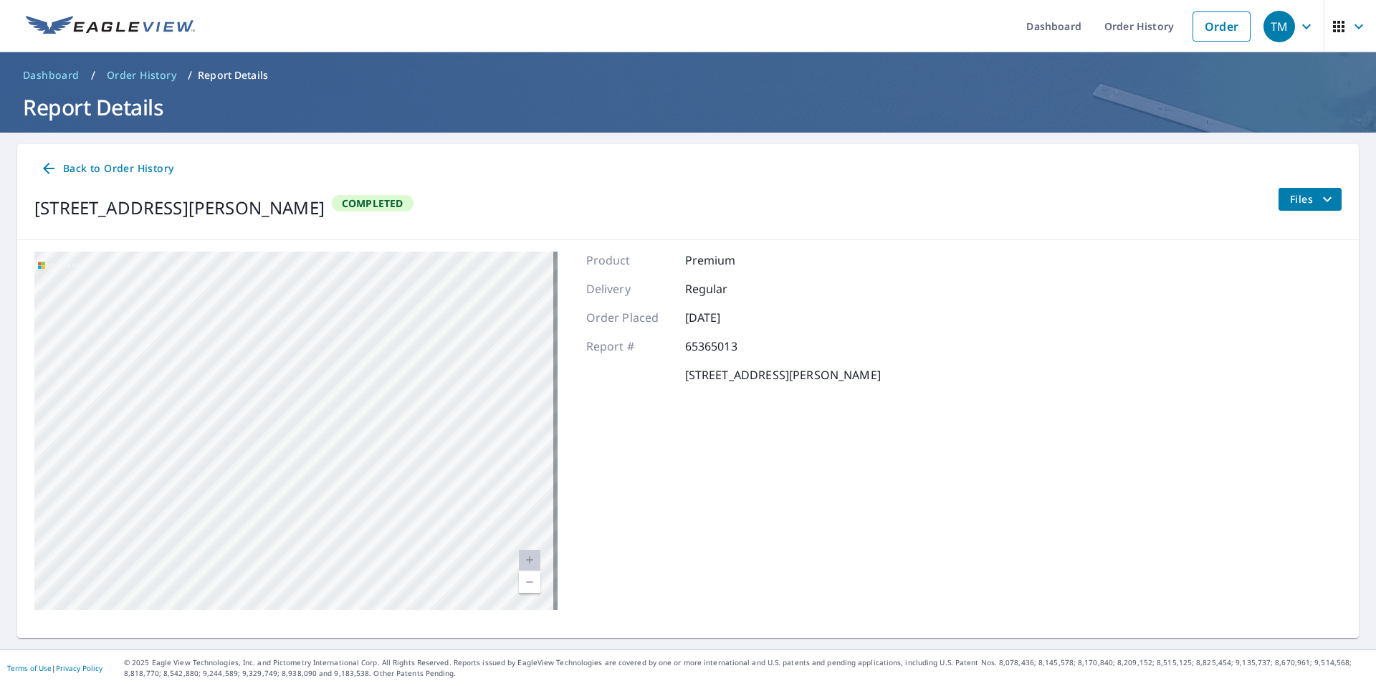
click at [347, 416] on div "4115 Leber Ln Minneapolis, MN 55422" at bounding box center [295, 431] width 523 height 358
drag, startPoint x: 226, startPoint y: 535, endPoint x: 150, endPoint y: 550, distance: 76.7
click at [99, 591] on div "4115 Leber Ln Minneapolis, MN 55422" at bounding box center [295, 431] width 523 height 358
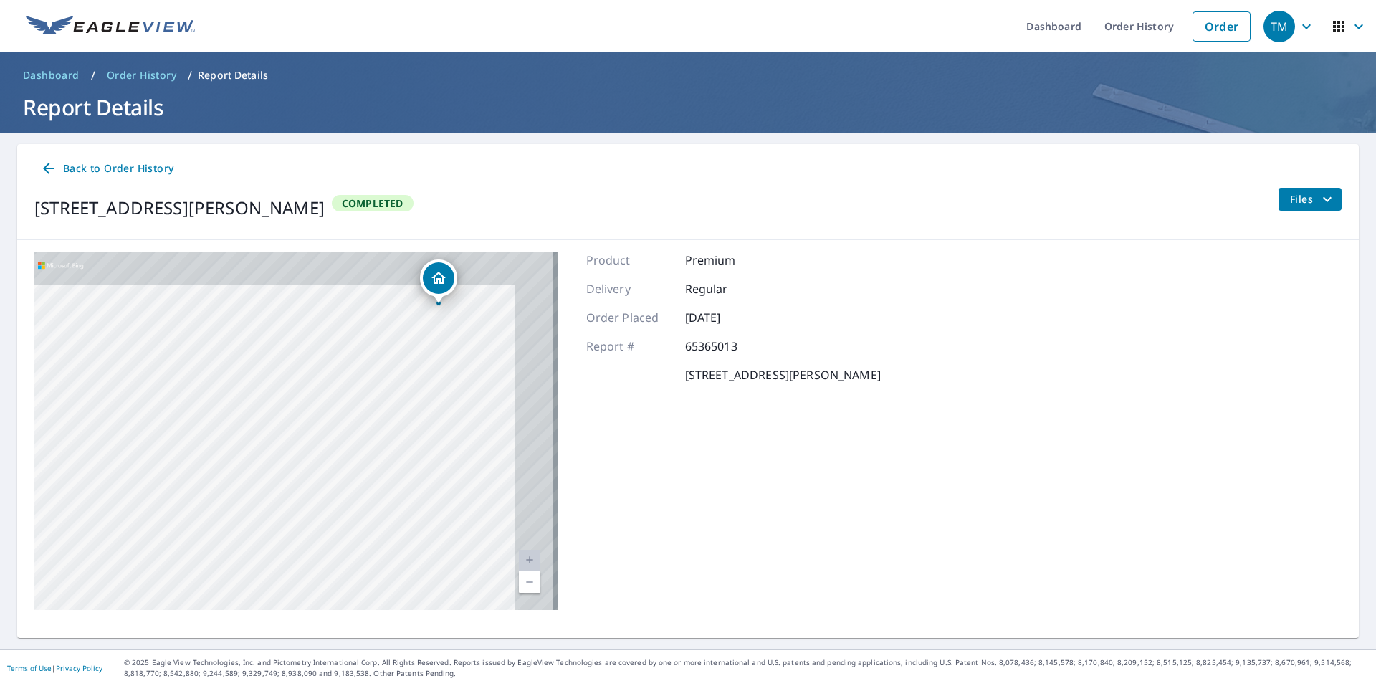
drag, startPoint x: 358, startPoint y: 449, endPoint x: 335, endPoint y: 488, distance: 46.0
click at [258, 535] on div "4115 Leber Ln Minneapolis, MN 55422" at bounding box center [295, 431] width 523 height 358
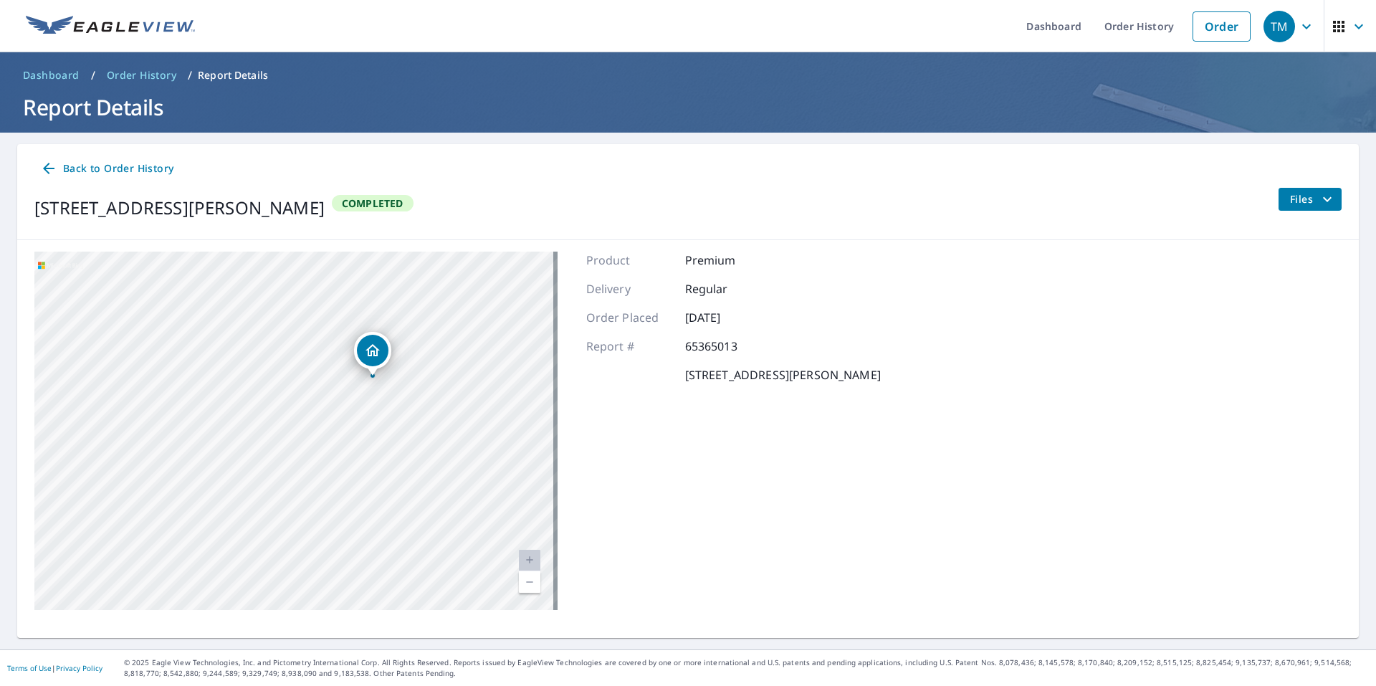
drag, startPoint x: 398, startPoint y: 452, endPoint x: 355, endPoint y: 482, distance: 52.1
click at [341, 518] on div "4115 Leber Ln Minneapolis, MN 55422" at bounding box center [295, 431] width 523 height 358
click at [339, 364] on icon "Dropped pin, building 1, Residential property, 4115 Leber Ln Minneapolis, MN 55…" at bounding box center [338, 372] width 17 height 17
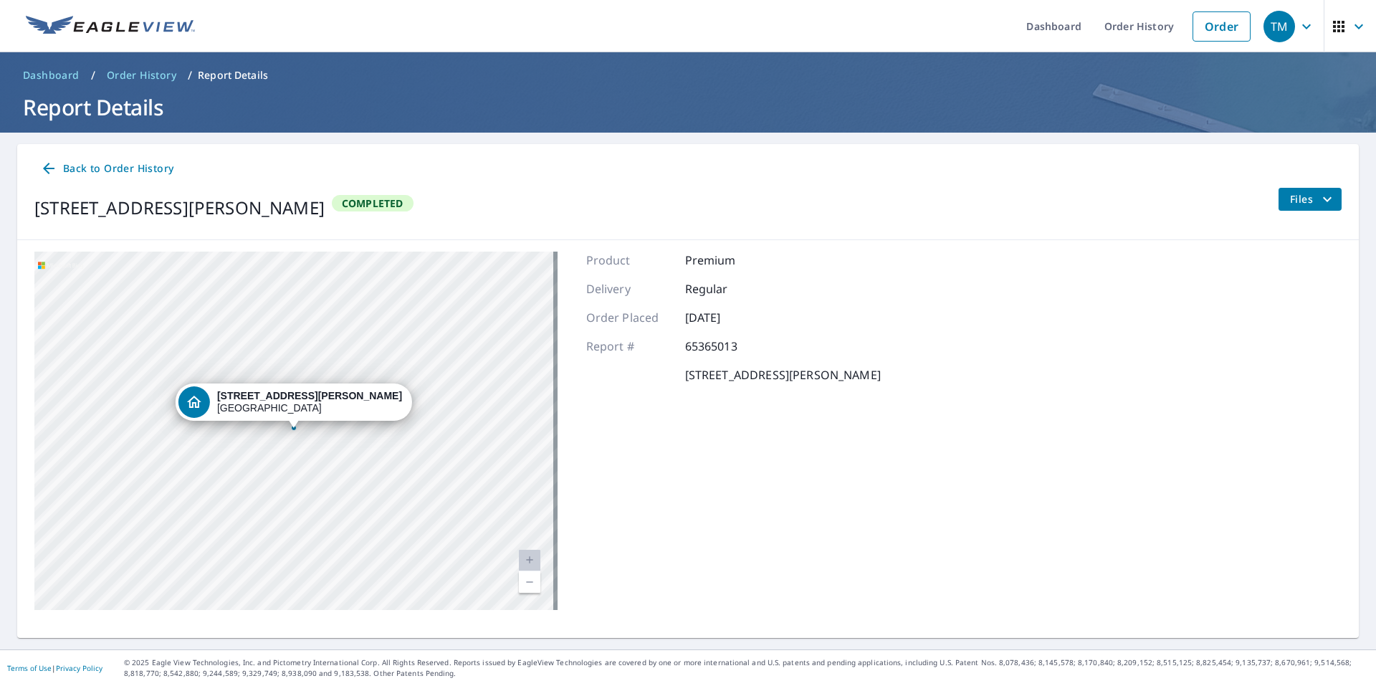
click at [267, 412] on div "4115 Leber Ln Minneapolis, MN 55422" at bounding box center [309, 402] width 185 height 24
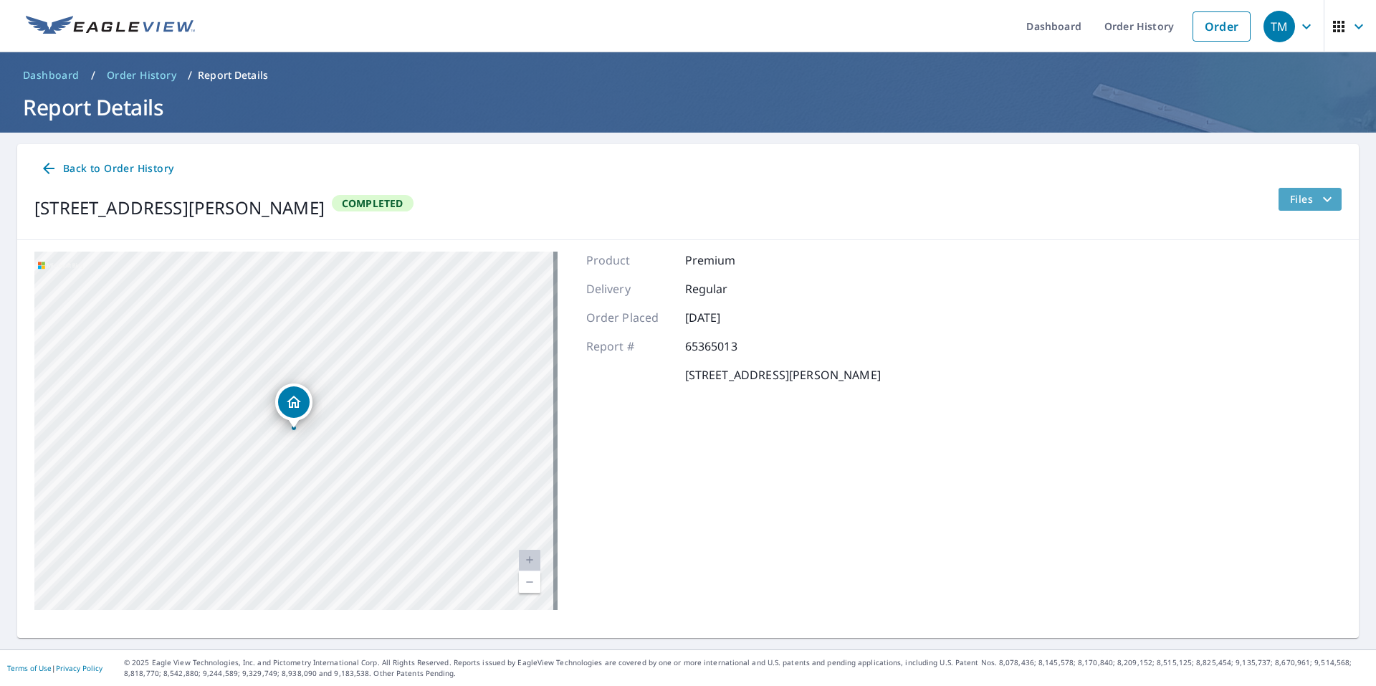
click at [1319, 201] on icon "filesDropdownBtn-65365013" at bounding box center [1327, 199] width 17 height 17
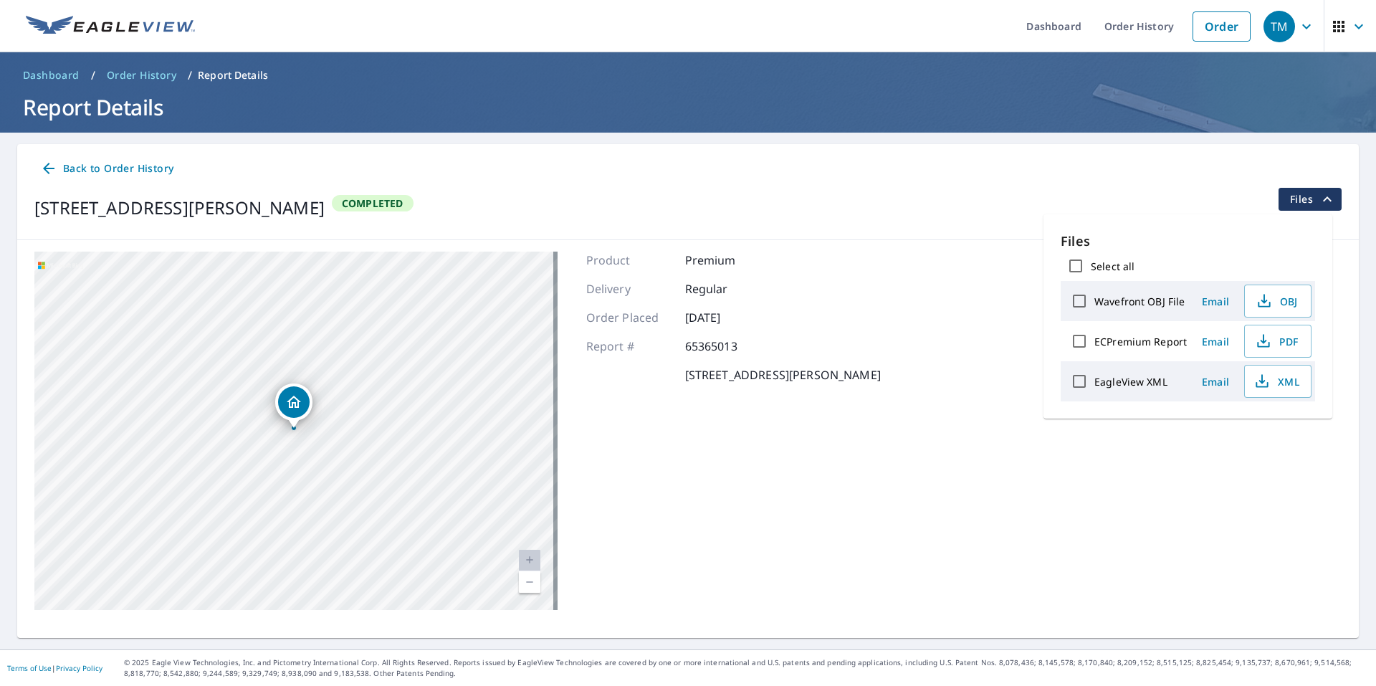
click at [811, 291] on div "Delivery Regular" at bounding box center [733, 288] width 295 height 17
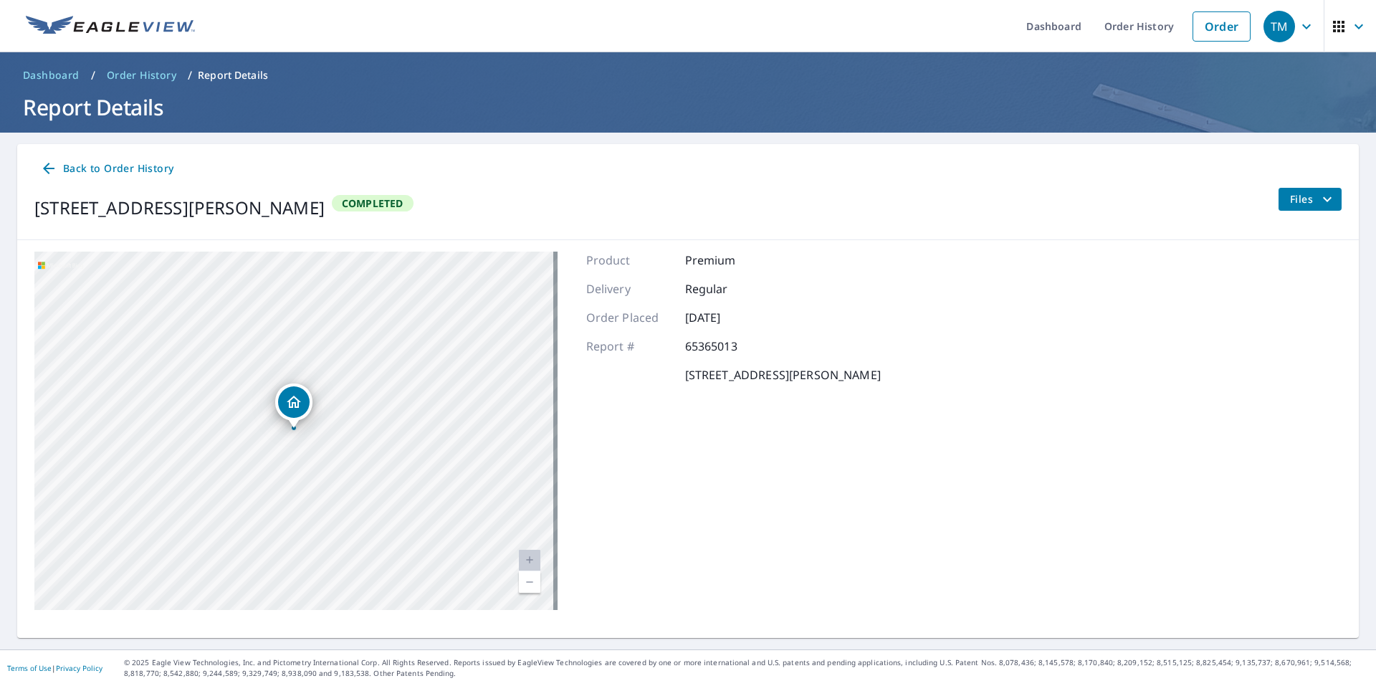
click at [68, 68] on span "Dashboard" at bounding box center [51, 75] width 57 height 14
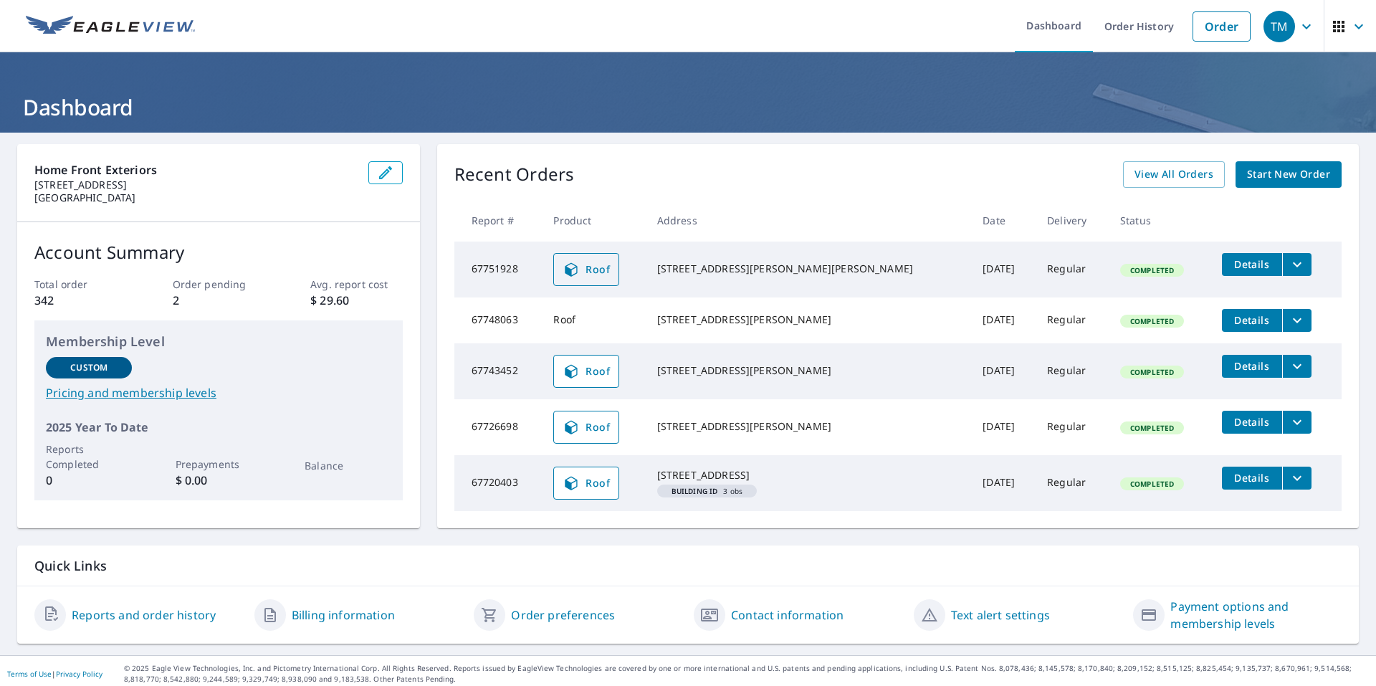
click at [580, 270] on icon at bounding box center [571, 269] width 17 height 17
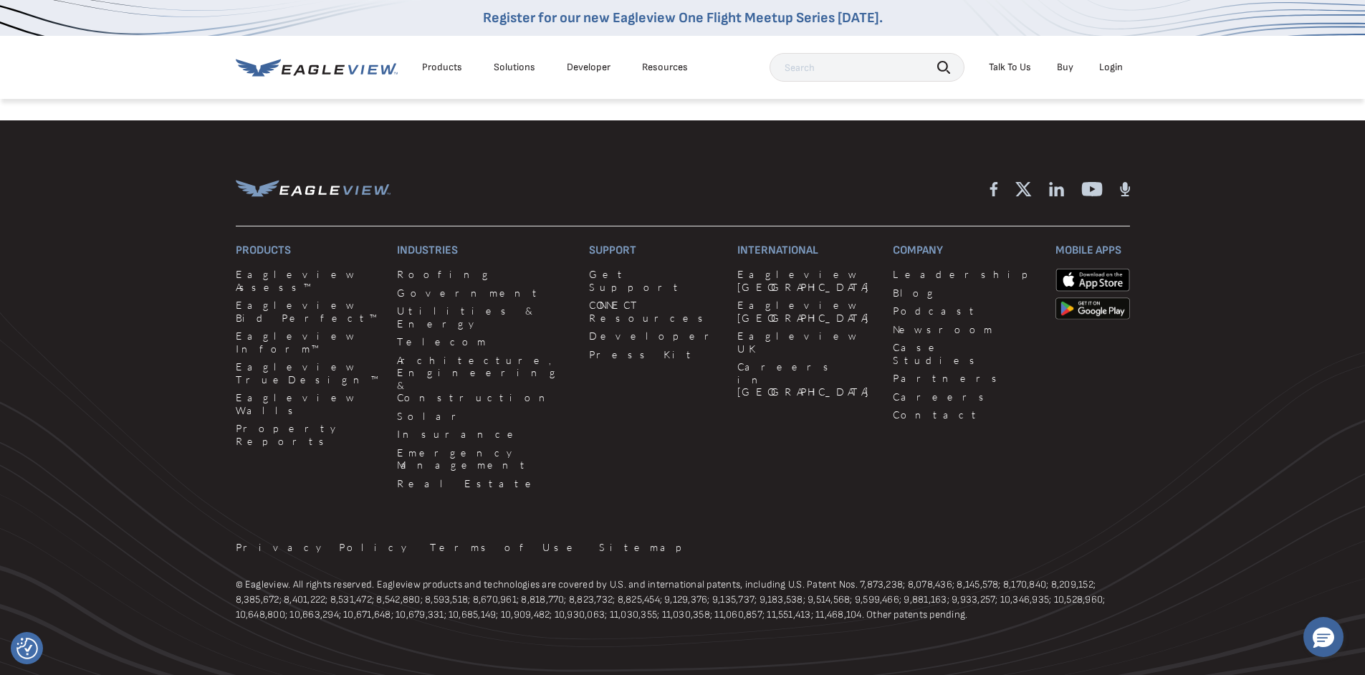
scroll to position [1282, 0]
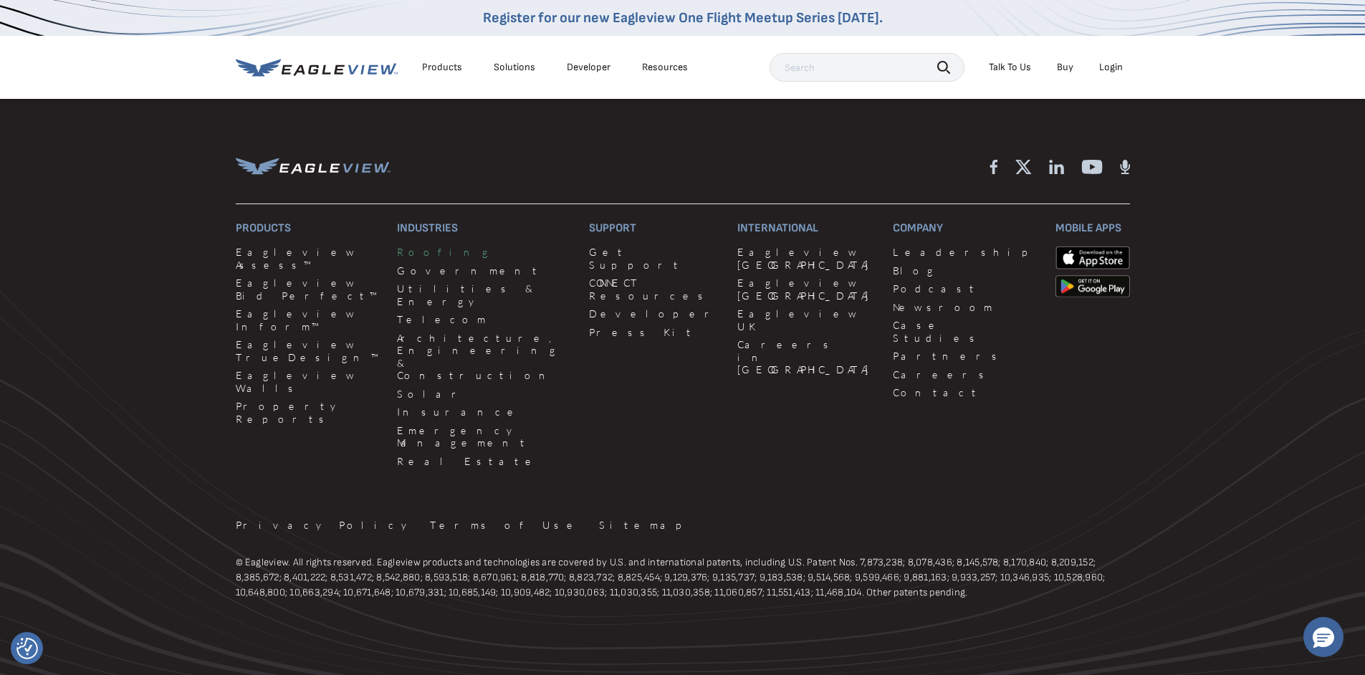
click at [412, 259] on link "Roofing" at bounding box center [484, 252] width 175 height 13
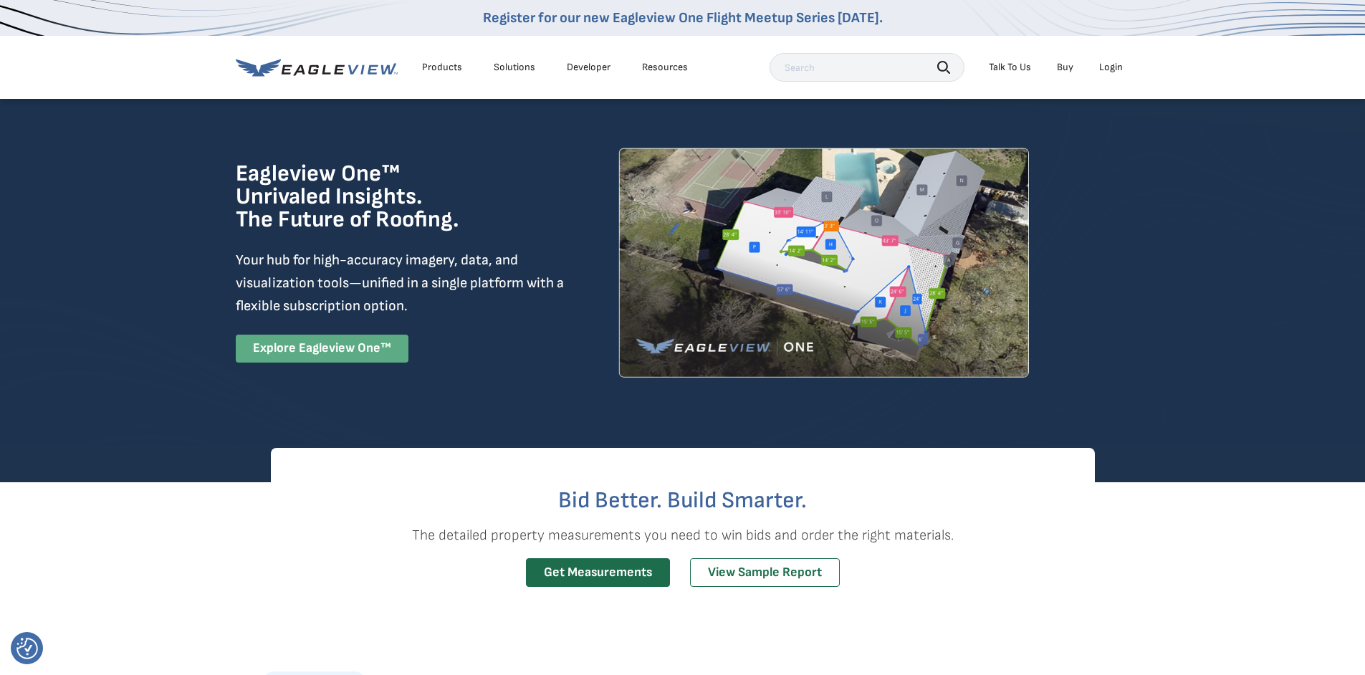
click at [373, 354] on link "Explore Eagleview One™" at bounding box center [322, 349] width 173 height 28
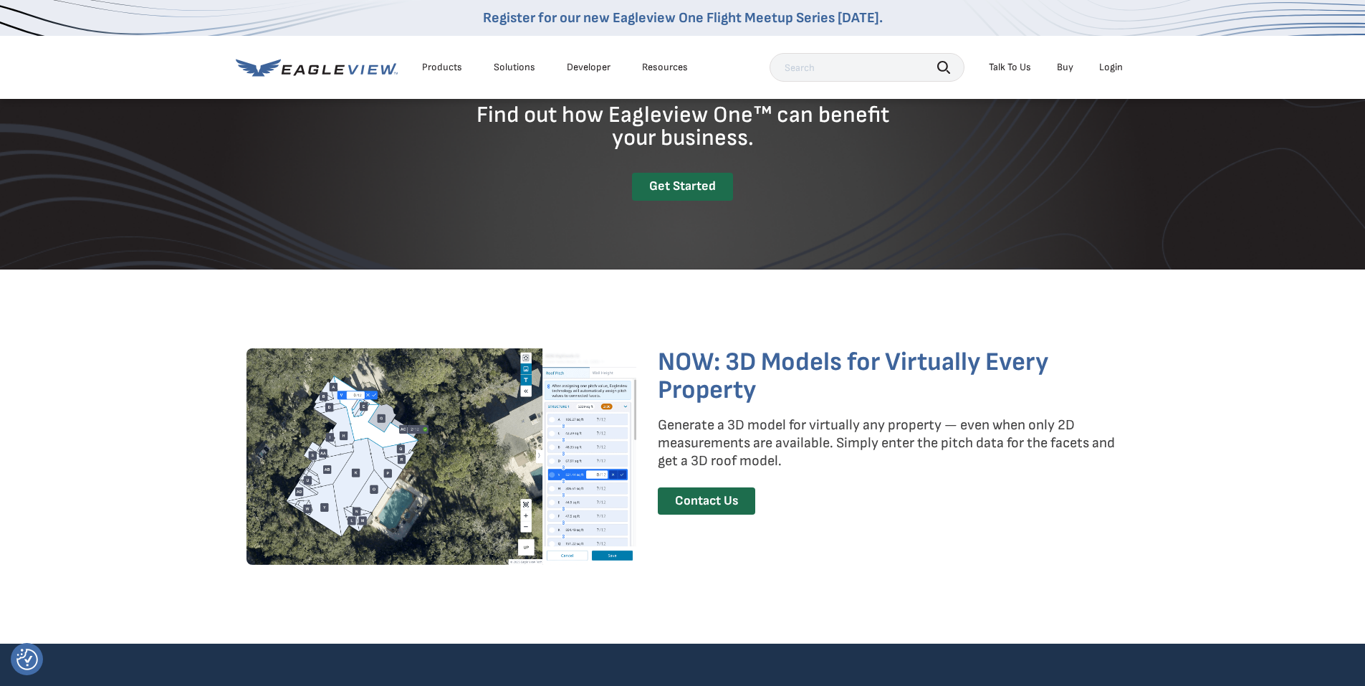
scroll to position [2007, 0]
